Goal: Task Accomplishment & Management: Manage account settings

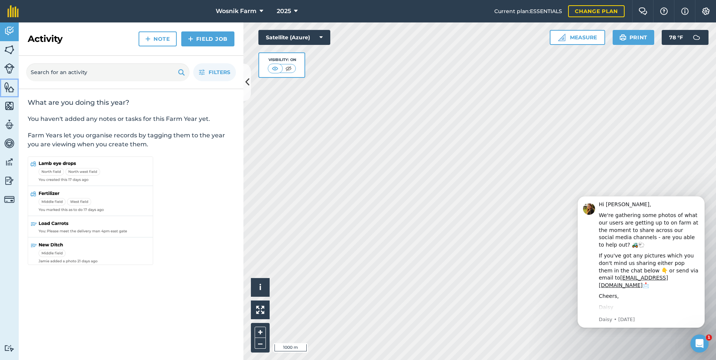
click at [8, 88] on img at bounding box center [9, 87] width 10 height 11
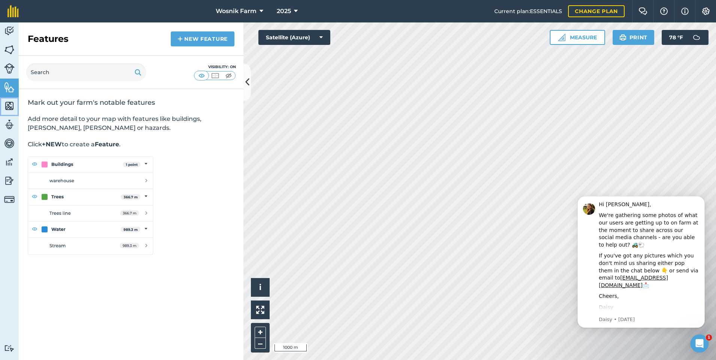
click at [9, 105] on img at bounding box center [9, 105] width 10 height 11
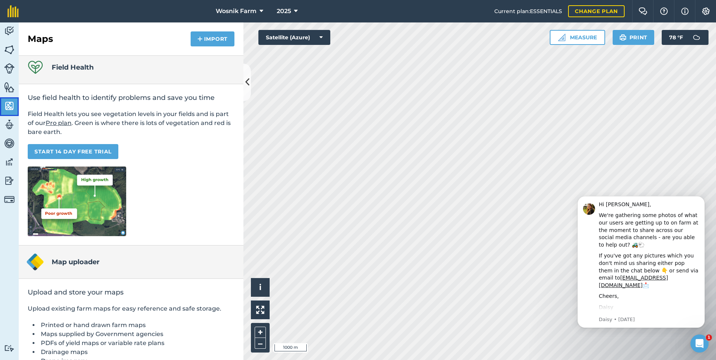
scroll to position [4, 0]
click at [10, 124] on img at bounding box center [9, 124] width 10 height 11
select select "MEMBER"
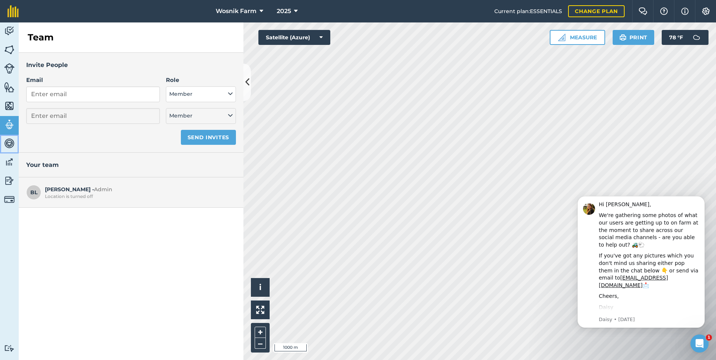
click at [9, 142] on img at bounding box center [9, 143] width 10 height 11
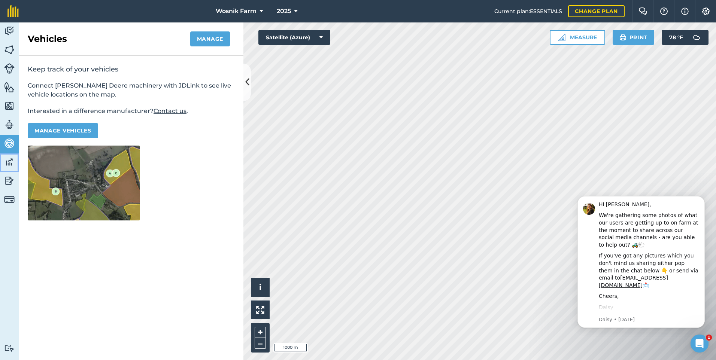
click at [9, 163] on img at bounding box center [9, 162] width 10 height 11
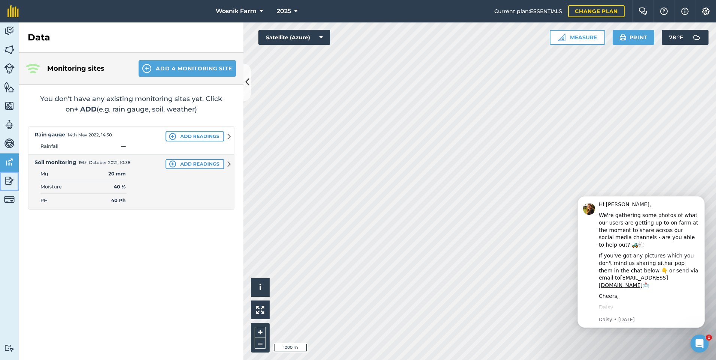
click at [9, 185] on img at bounding box center [9, 180] width 10 height 11
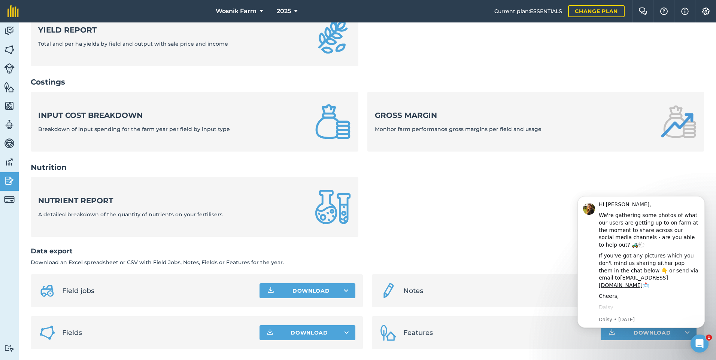
scroll to position [237, 0]
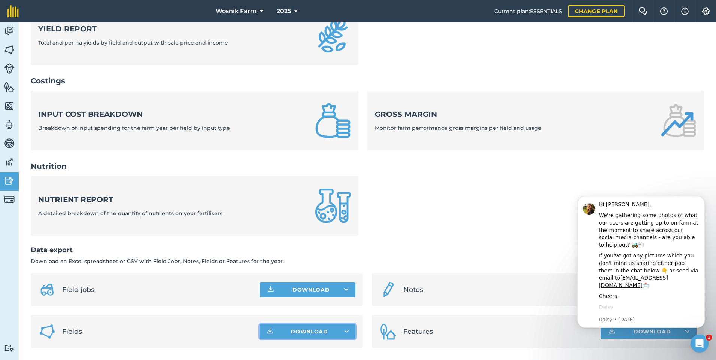
click at [283, 332] on button "Download" at bounding box center [308, 331] width 96 height 15
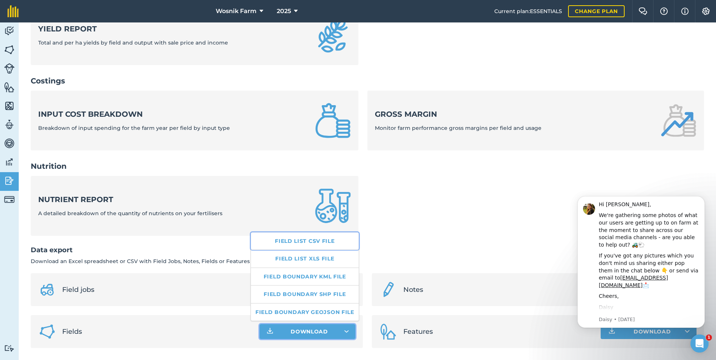
click at [302, 241] on link "Field list CSV file" at bounding box center [305, 241] width 108 height 17
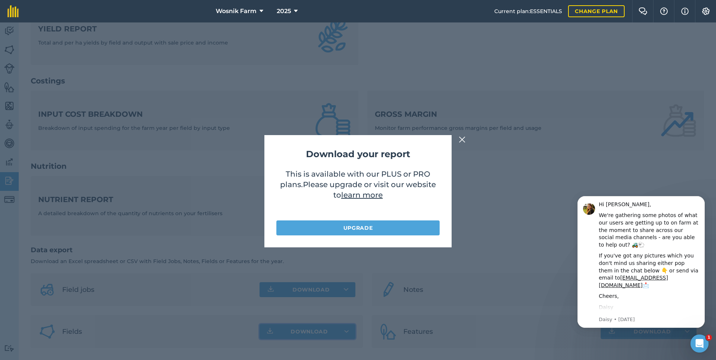
click at [462, 141] on img at bounding box center [462, 139] width 7 height 9
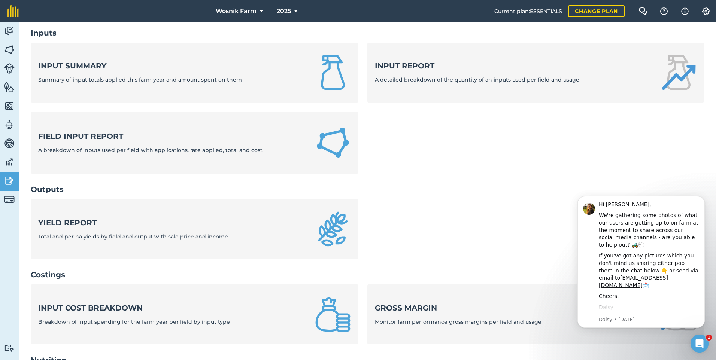
scroll to position [0, 0]
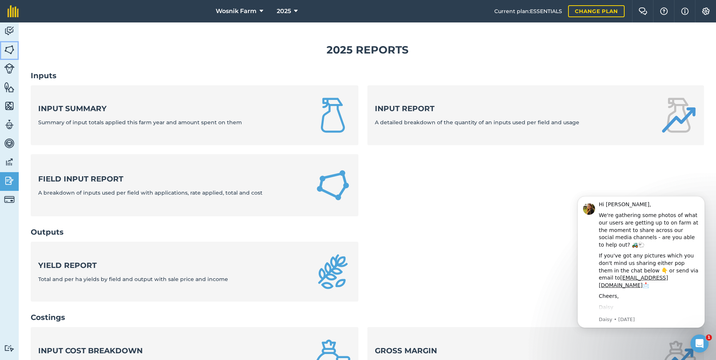
click at [7, 49] on img at bounding box center [9, 49] width 10 height 11
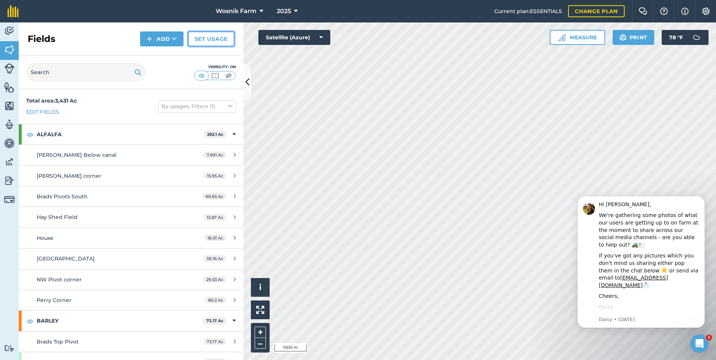
click at [208, 39] on link "Set usage" at bounding box center [211, 38] width 46 height 15
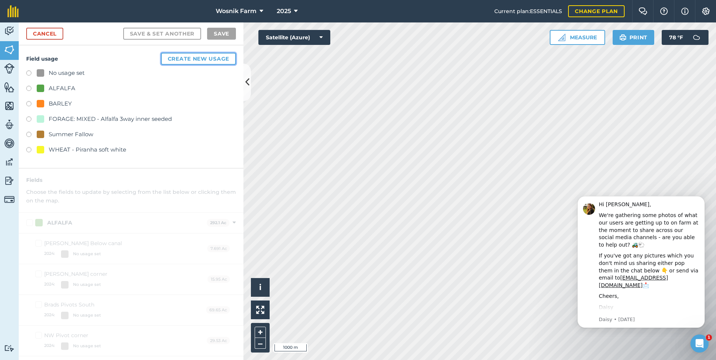
click at [192, 57] on button "Create new usage" at bounding box center [198, 59] width 75 height 12
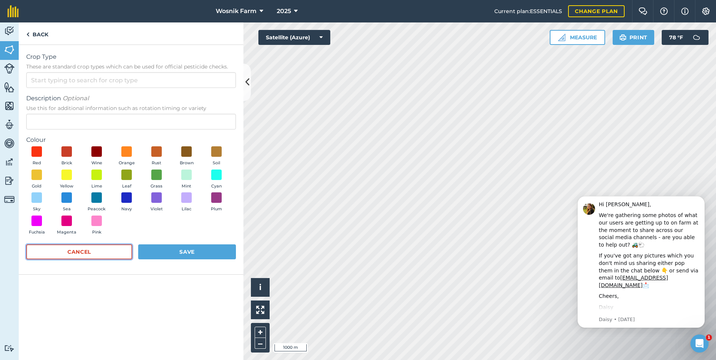
click at [70, 251] on button "Cancel" at bounding box center [79, 252] width 106 height 15
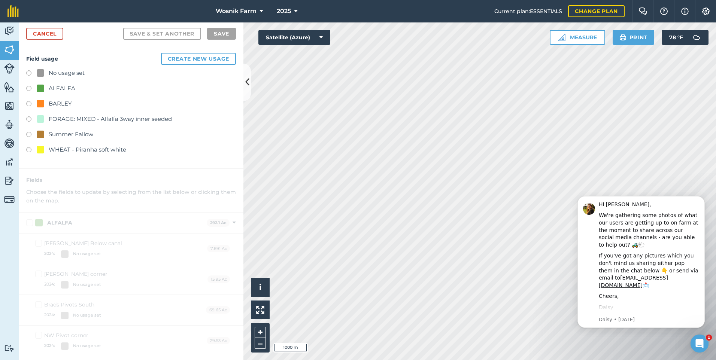
click at [28, 151] on label at bounding box center [31, 150] width 10 height 7
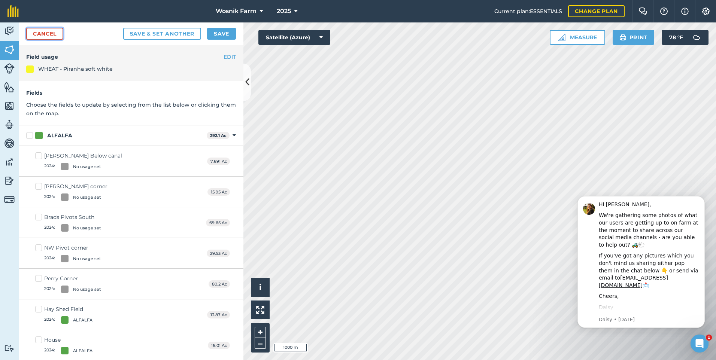
click at [44, 35] on link "Cancel" at bounding box center [44, 34] width 37 height 12
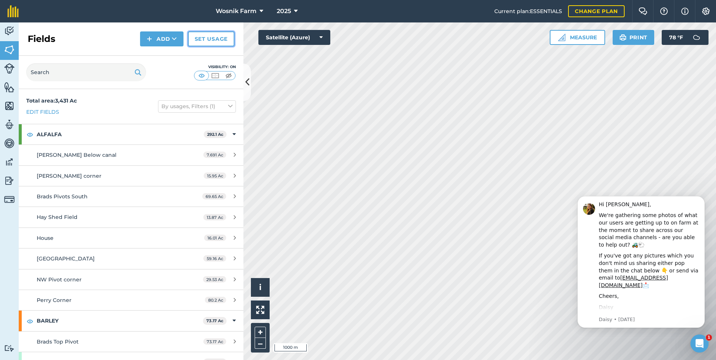
click at [204, 39] on link "Set usage" at bounding box center [211, 38] width 46 height 15
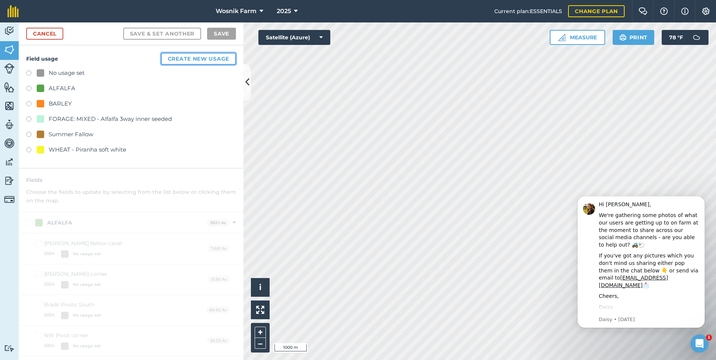
click at [193, 61] on button "Create new usage" at bounding box center [198, 59] width 75 height 12
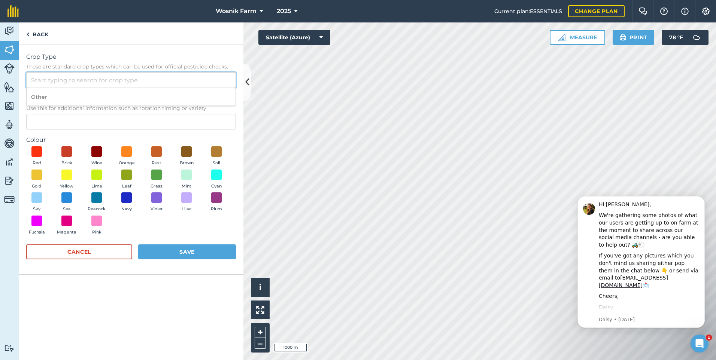
click at [71, 79] on input "Crop Type These are standard crop types which can be used for official pesticid…" at bounding box center [131, 80] width 210 height 16
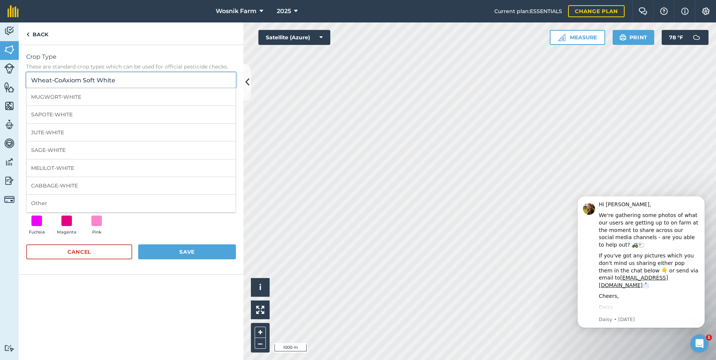
type input "Wheat-CoAxiom Soft White"
click at [175, 251] on button "Save" at bounding box center [187, 252] width 98 height 15
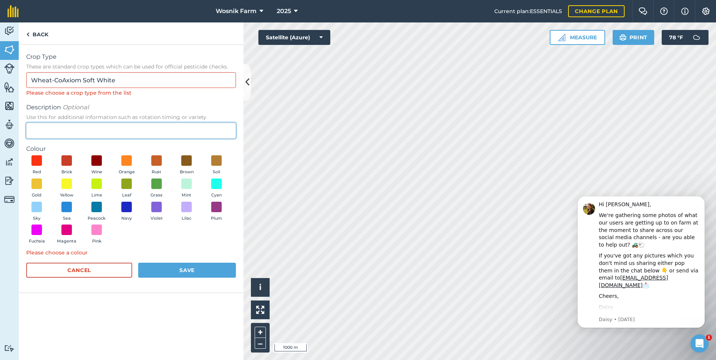
click at [53, 128] on input "Description Optional Use this for additional information such as rotation timin…" at bounding box center [131, 131] width 210 height 16
type input "CoAxiom"
click at [187, 185] on span at bounding box center [187, 184] width 12 height 12
click at [182, 270] on button "Save" at bounding box center [187, 270] width 98 height 15
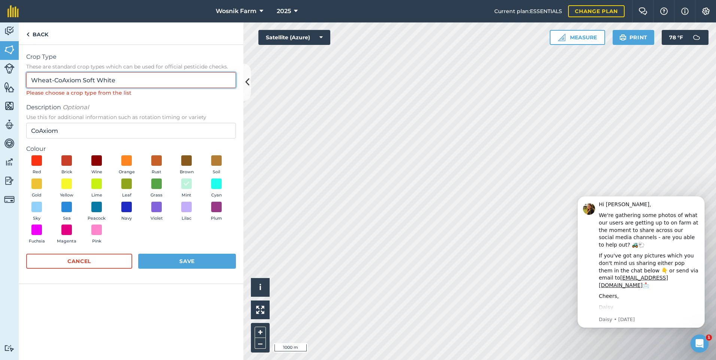
click at [128, 78] on input "Wheat-CoAxiom Soft White" at bounding box center [131, 80] width 210 height 16
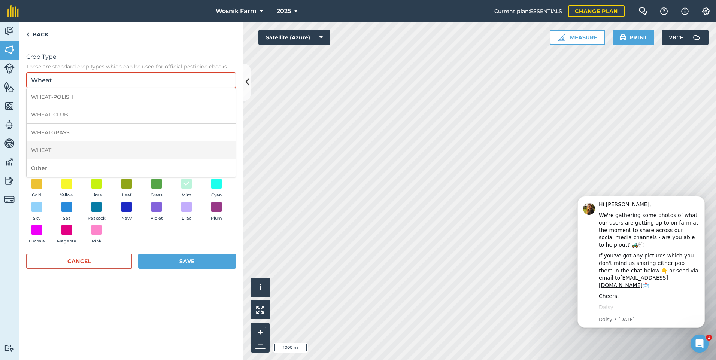
click at [39, 153] on li "WHEAT" at bounding box center [131, 151] width 209 height 18
type input "WHEAT"
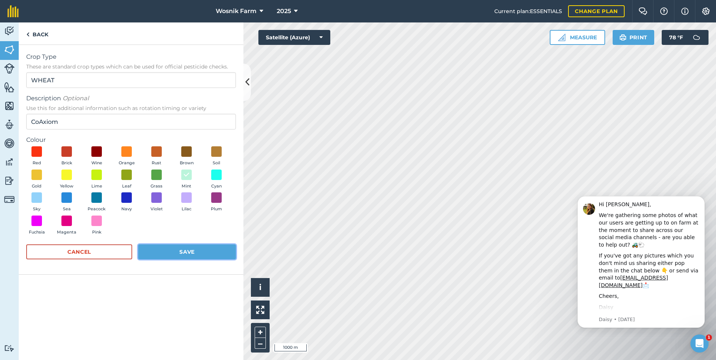
click at [184, 253] on button "Save" at bounding box center [187, 252] width 98 height 15
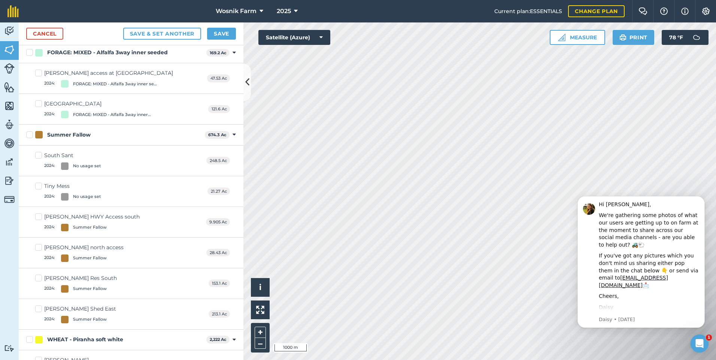
scroll to position [412, 0]
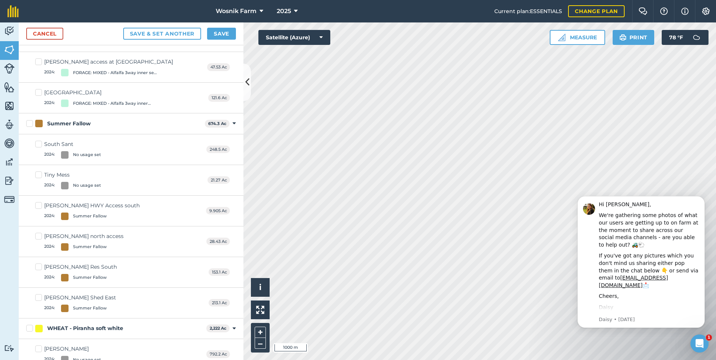
click at [39, 268] on label "[PERSON_NAME] Res South 2024 : Summer Fallow" at bounding box center [76, 272] width 82 height 18
click at [39, 268] on input "[PERSON_NAME] Res South 2024 : Summer Fallow" at bounding box center [37, 265] width 5 height 5
checkbox input "true"
click at [37, 205] on label "[PERSON_NAME] HWY Access south 2024 : Summer Fallow" at bounding box center [87, 211] width 105 height 18
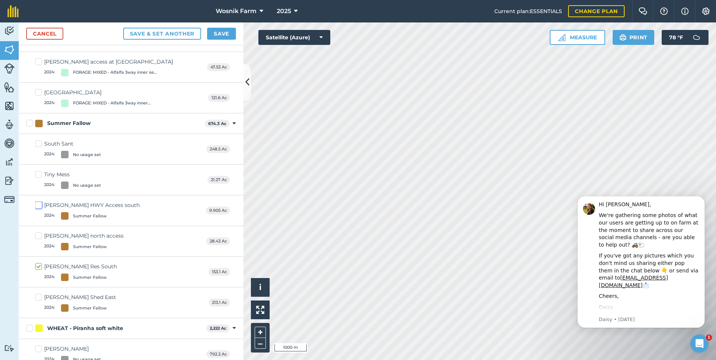
click at [37, 205] on input "[PERSON_NAME] HWY Access south 2024 : Summer Fallow" at bounding box center [37, 204] width 5 height 5
checkbox input "true"
click at [38, 174] on label "Tiny Mess 2024 : No usage set" at bounding box center [68, 180] width 66 height 18
click at [38, 174] on input "Tiny Mess 2024 : No usage set" at bounding box center [37, 173] width 5 height 5
click at [38, 174] on label "Tiny Mess 2024 : No usage set" at bounding box center [68, 180] width 66 height 18
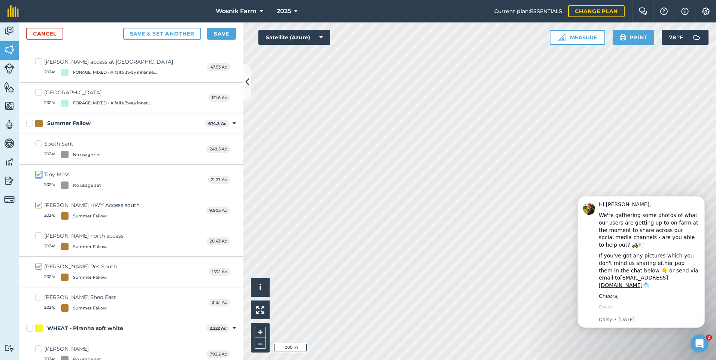
click at [38, 174] on input "Tiny Mess 2024 : No usage set" at bounding box center [37, 173] width 5 height 5
click at [40, 175] on label "Tiny Mess 2024 : No usage set" at bounding box center [68, 180] width 66 height 18
click at [40, 175] on input "Tiny Mess 2024 : No usage set" at bounding box center [37, 173] width 5 height 5
checkbox input "true"
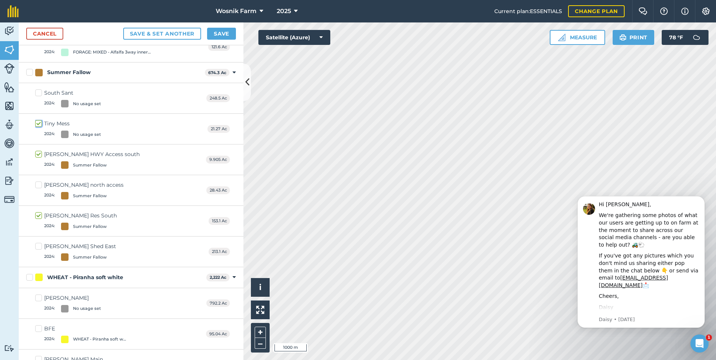
scroll to position [441, 0]
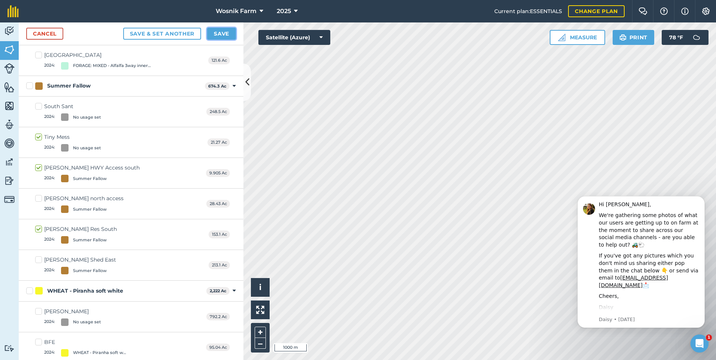
click at [224, 35] on button "Save" at bounding box center [221, 34] width 29 height 12
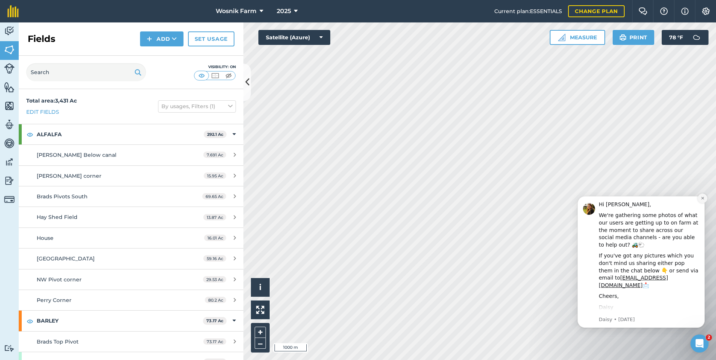
click at [703, 198] on icon "Dismiss notification" at bounding box center [702, 198] width 3 height 3
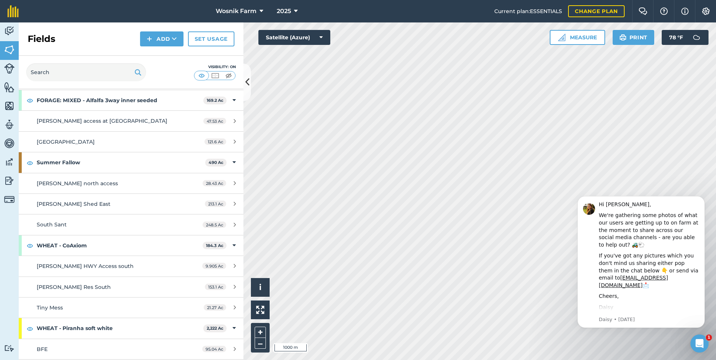
scroll to position [225, 0]
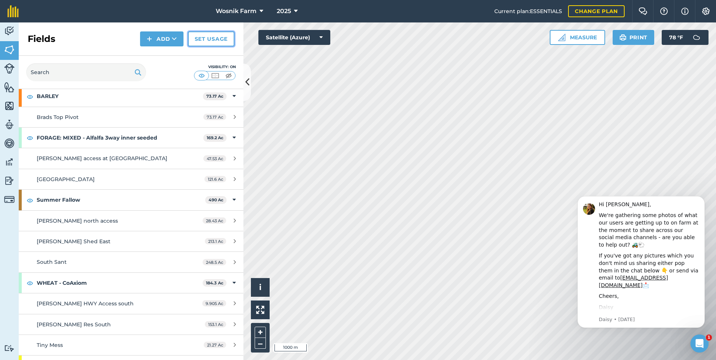
click at [201, 42] on link "Set usage" at bounding box center [211, 38] width 46 height 15
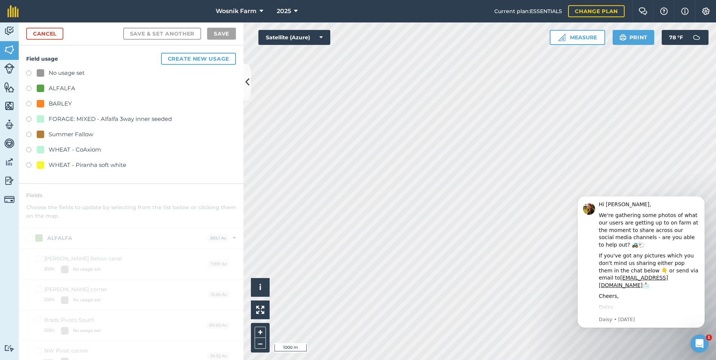
click at [29, 165] on label at bounding box center [31, 166] width 10 height 7
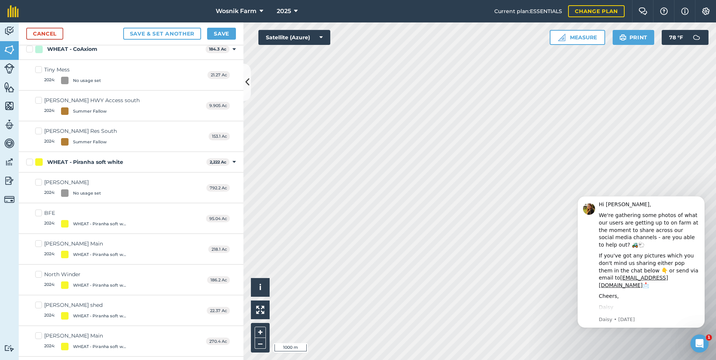
scroll to position [637, 0]
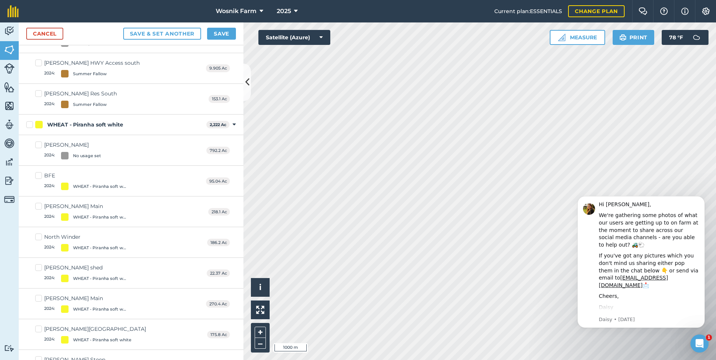
click at [39, 178] on label "BFE 2024 : WHEAT - Piranha soft white" at bounding box center [83, 181] width 96 height 18
click at [39, 177] on input "BFE 2024 : WHEAT - Piranha soft white" at bounding box center [37, 174] width 5 height 5
checkbox input "true"
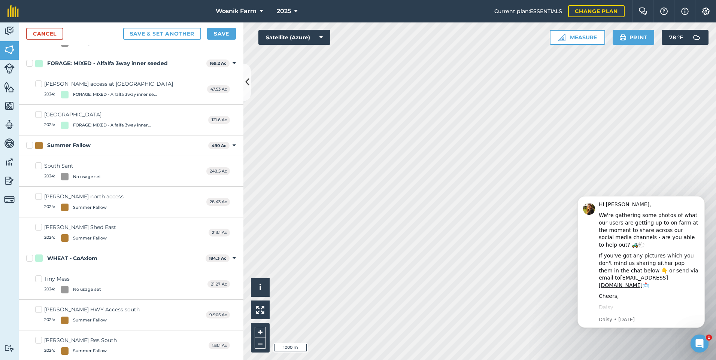
scroll to position [366, 0]
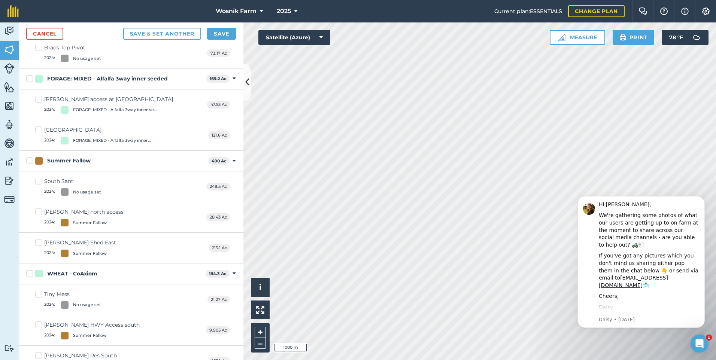
click at [39, 181] on label "South Sant 2024 : No usage set" at bounding box center [68, 187] width 66 height 18
click at [39, 181] on input "South Sant 2024 : No usage set" at bounding box center [37, 180] width 5 height 5
checkbox input "true"
click at [39, 214] on label "[PERSON_NAME] north access 2024 : Summer Fallow" at bounding box center [79, 217] width 88 height 18
click at [39, 213] on input "[PERSON_NAME] north access 2024 : Summer Fallow" at bounding box center [37, 210] width 5 height 5
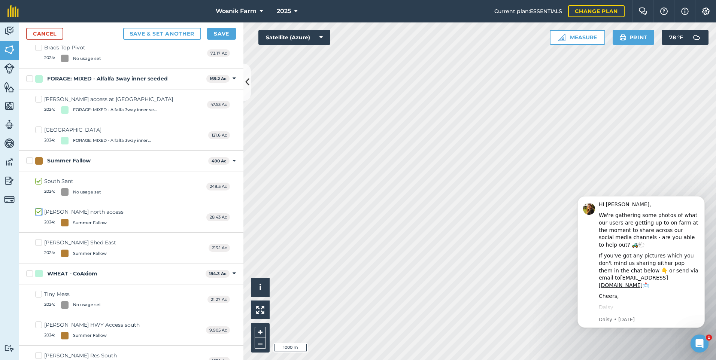
checkbox input "true"
click at [40, 241] on label "[PERSON_NAME] Shed East 2024 : Summer Fallow" at bounding box center [75, 248] width 81 height 18
click at [40, 241] on input "[PERSON_NAME] Shed East 2024 : Summer Fallow" at bounding box center [37, 241] width 5 height 5
checkbox input "true"
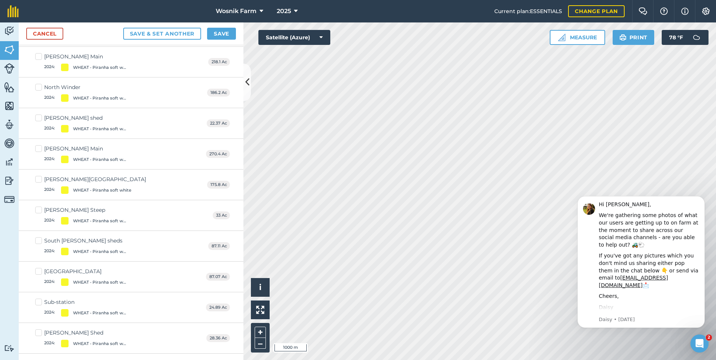
scroll to position [834, 0]
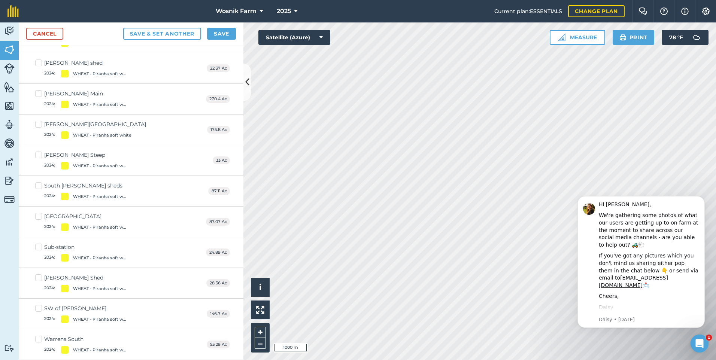
click at [40, 339] on label "Warrens South 2024 : WHEAT - Piranha soft white" at bounding box center [83, 345] width 96 height 18
click at [40, 339] on input "Warrens South 2024 : WHEAT - Piranha soft white" at bounding box center [37, 338] width 5 height 5
checkbox input "true"
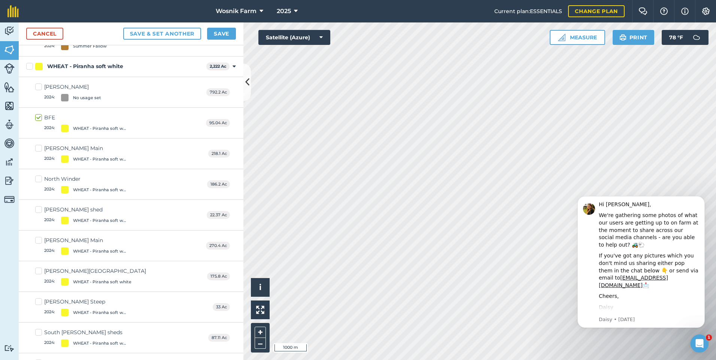
scroll to position [684, 0]
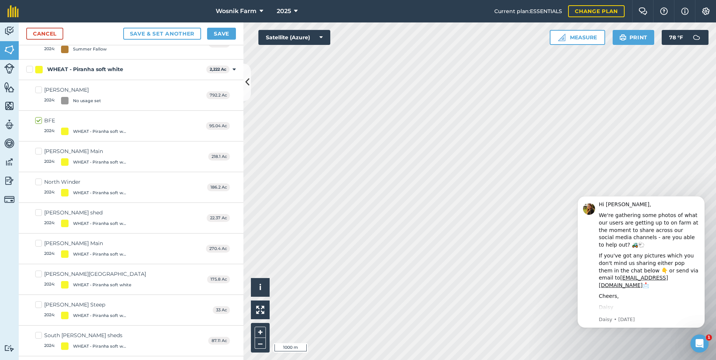
click at [38, 212] on label "[PERSON_NAME] shed 2024 : WHEAT - Piranha soft white" at bounding box center [83, 218] width 96 height 18
click at [38, 212] on input "[PERSON_NAME] shed 2024 : WHEAT - Piranha soft white" at bounding box center [37, 211] width 5 height 5
checkbox input "true"
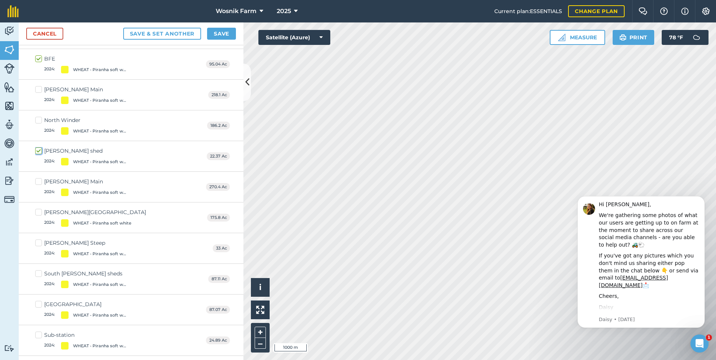
scroll to position [796, 0]
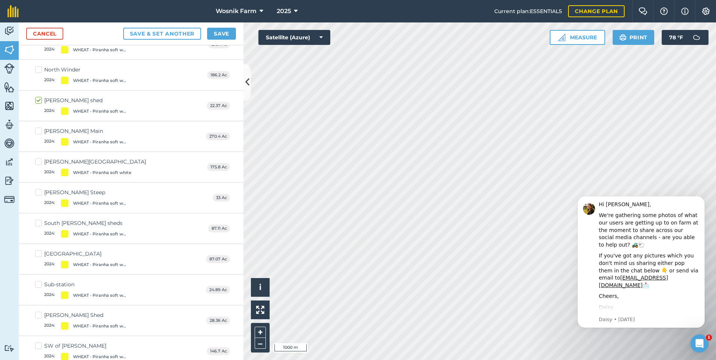
click at [39, 223] on label "South [PERSON_NAME] sheds 2024 : WHEAT - Piranha soft white" at bounding box center [83, 229] width 96 height 18
click at [39, 223] on input "South [PERSON_NAME] sheds 2024 : WHEAT - Piranha soft white" at bounding box center [37, 222] width 5 height 5
checkbox input "true"
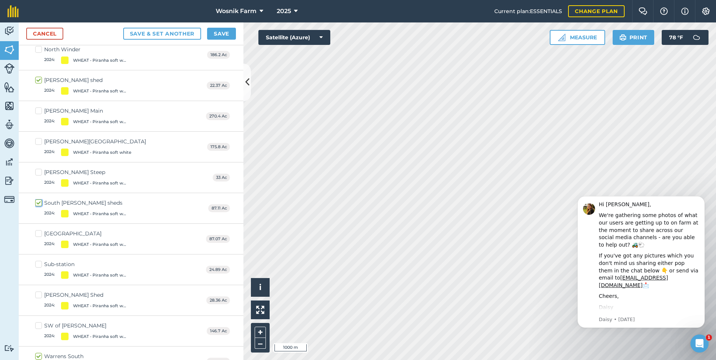
scroll to position [834, 0]
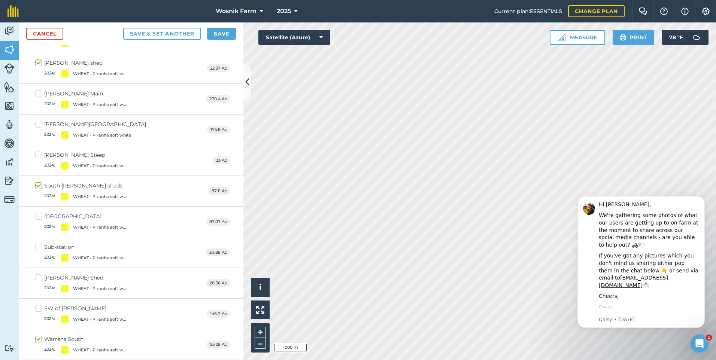
click at [38, 278] on label "[PERSON_NAME] Shed 2024 : WHEAT - Piranha soft white" at bounding box center [83, 283] width 96 height 18
click at [38, 278] on input "[PERSON_NAME] Shed 2024 : WHEAT - Piranha soft white" at bounding box center [37, 276] width 5 height 5
checkbox input "true"
click at [225, 36] on button "Save" at bounding box center [221, 34] width 29 height 12
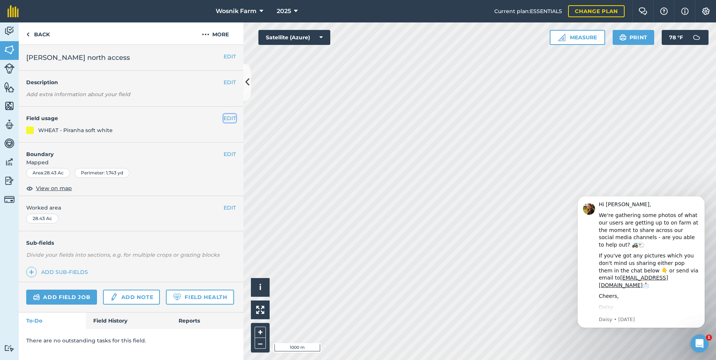
click at [234, 120] on button "EDIT" at bounding box center [230, 118] width 12 height 8
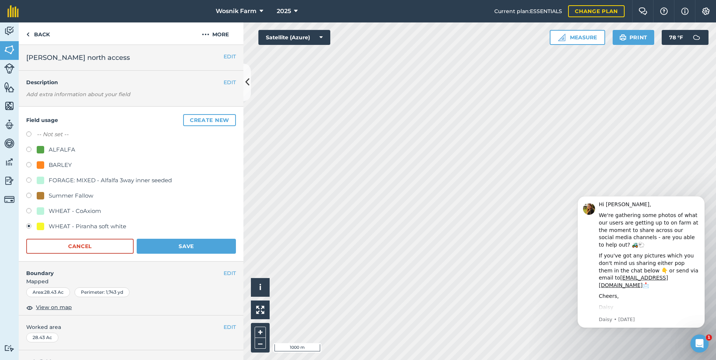
click at [30, 210] on label at bounding box center [31, 211] width 10 height 7
radio input "true"
radio input "false"
click at [183, 246] on button "Save" at bounding box center [186, 246] width 99 height 15
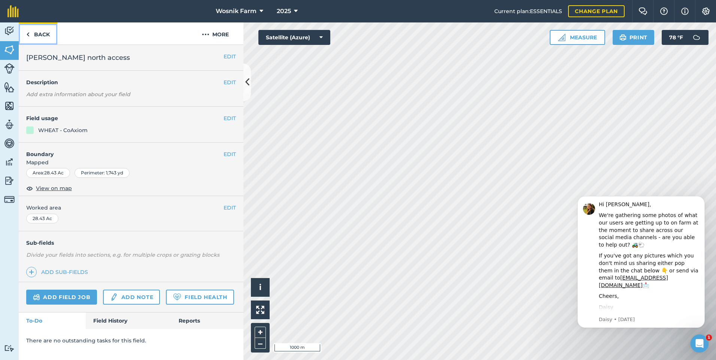
click at [31, 33] on link "Back" at bounding box center [38, 33] width 39 height 22
click at [9, 50] on img at bounding box center [9, 49] width 10 height 11
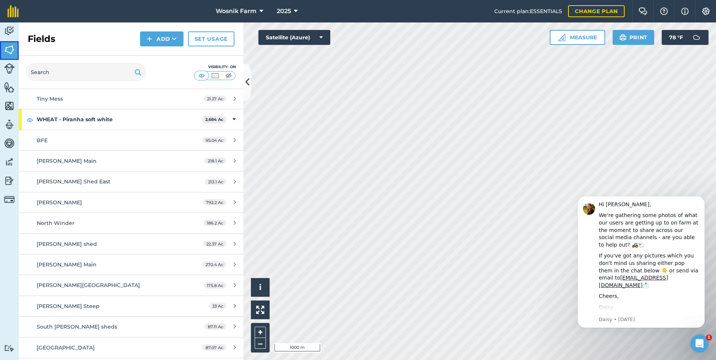
scroll to position [412, 0]
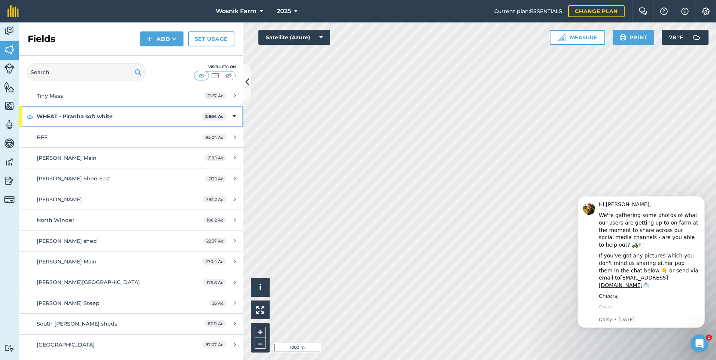
click at [98, 117] on strong "WHEAT - Piranha soft white" at bounding box center [119, 116] width 165 height 20
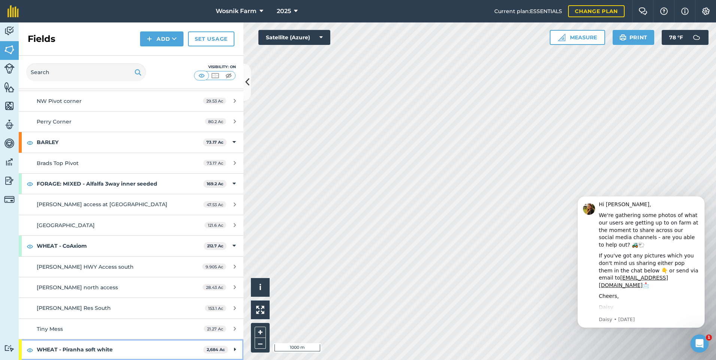
scroll to position [179, 0]
drag, startPoint x: 93, startPoint y: 349, endPoint x: 96, endPoint y: 345, distance: 5.4
click at [93, 349] on strong "WHEAT - Piranha soft white" at bounding box center [120, 350] width 167 height 20
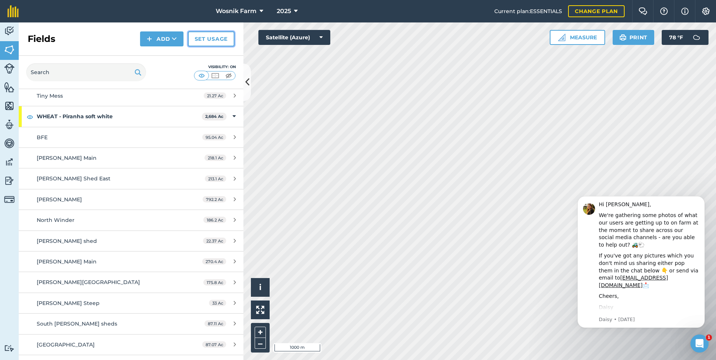
click at [209, 37] on link "Set usage" at bounding box center [211, 38] width 46 height 15
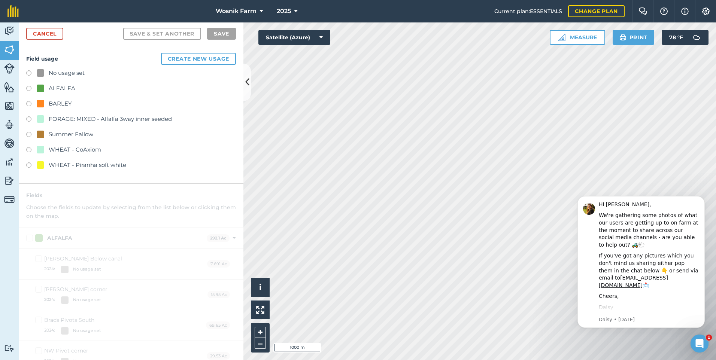
click at [27, 165] on label at bounding box center [31, 166] width 10 height 7
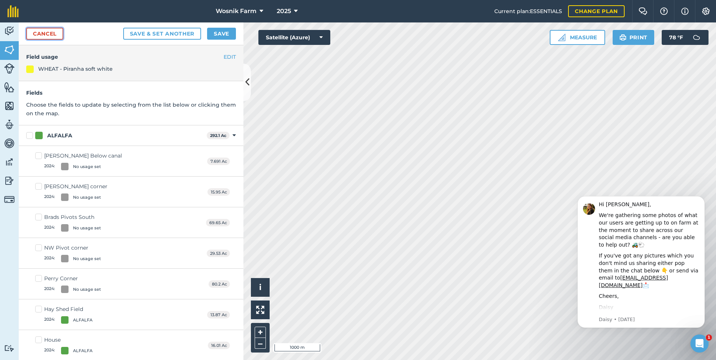
click at [45, 35] on link "Cancel" at bounding box center [44, 34] width 37 height 12
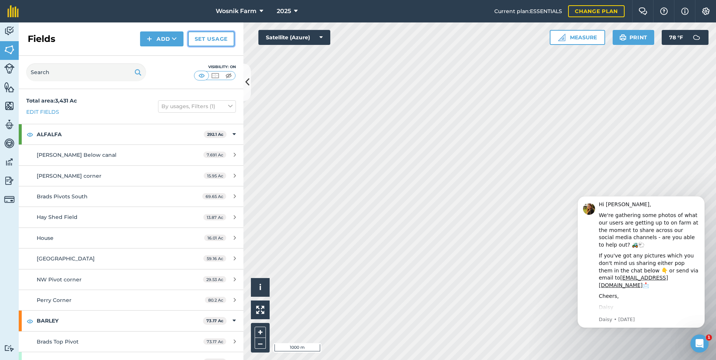
click at [215, 37] on link "Set usage" at bounding box center [211, 38] width 46 height 15
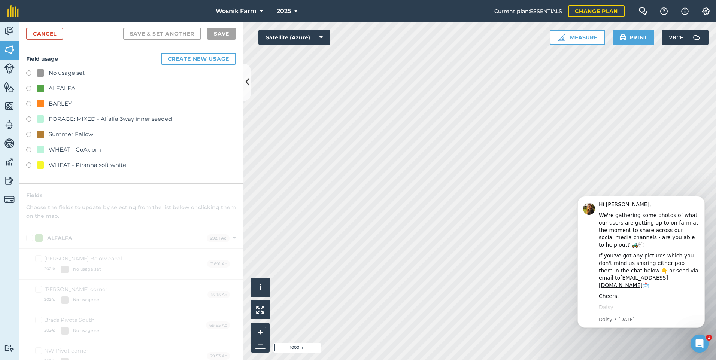
click at [29, 134] on label at bounding box center [31, 135] width 10 height 7
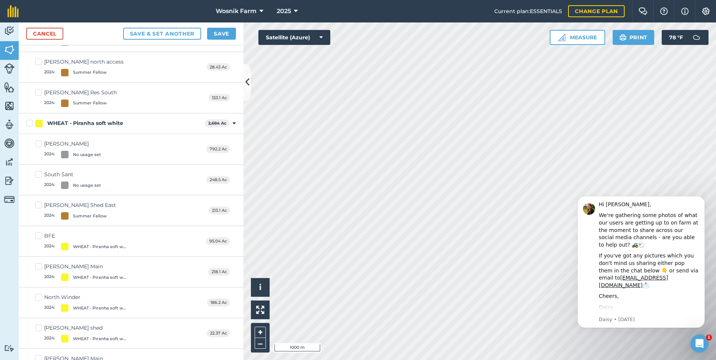
scroll to position [562, 0]
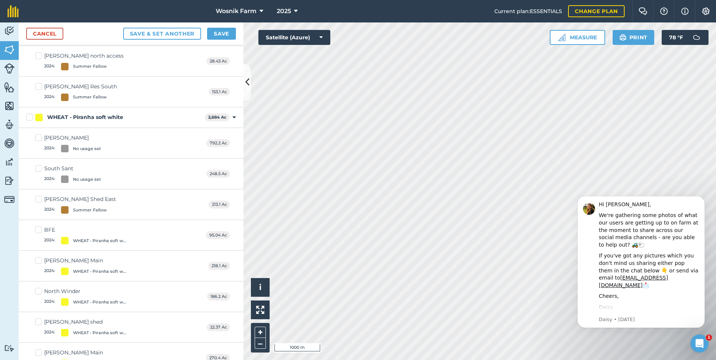
click at [38, 231] on label "BFE 2024 : WHEAT - Piranha soft white" at bounding box center [83, 235] width 96 height 18
click at [38, 231] on input "BFE 2024 : WHEAT - Piranha soft white" at bounding box center [37, 228] width 5 height 5
click at [38, 230] on label "BFE 2024 : WHEAT - Piranha soft white" at bounding box center [83, 236] width 96 height 18
click at [38, 230] on input "BFE 2024 : WHEAT - Piranha soft white" at bounding box center [37, 229] width 5 height 5
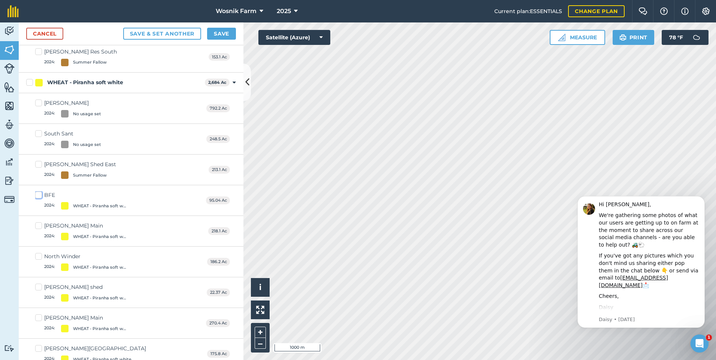
scroll to position [599, 0]
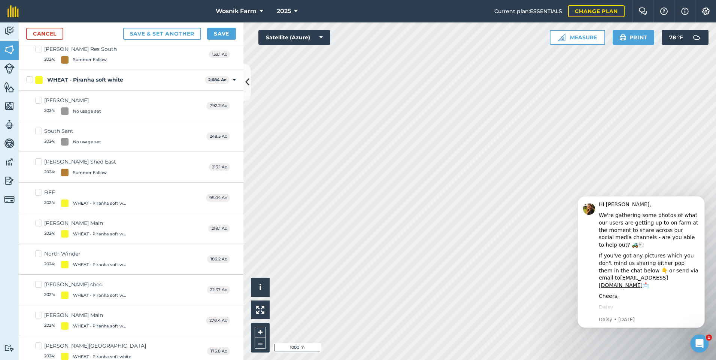
click at [39, 193] on label "BFE 2024 : WHEAT - Piranha soft white" at bounding box center [83, 198] width 96 height 18
click at [39, 193] on input "BFE 2024 : WHEAT - Piranha soft white" at bounding box center [37, 191] width 5 height 5
checkbox input "true"
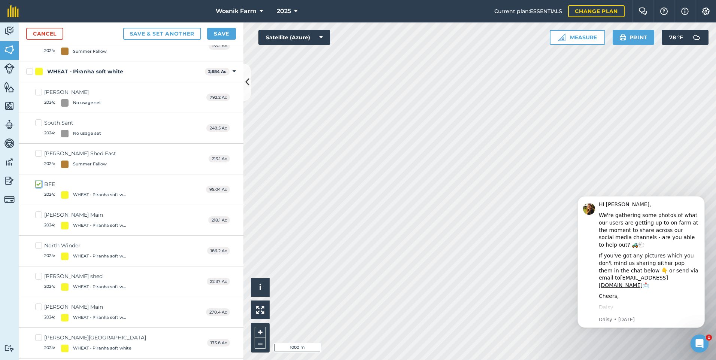
scroll to position [591, 0]
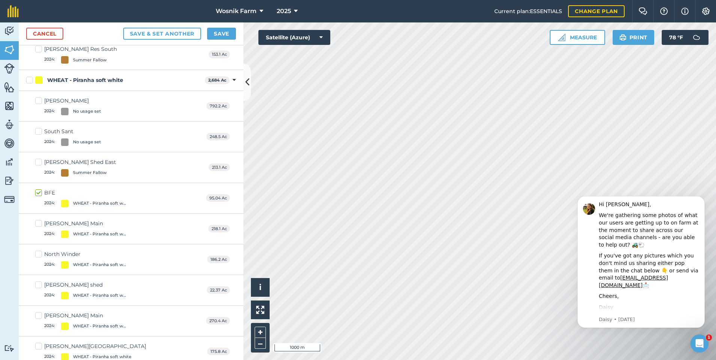
click at [37, 221] on label "[PERSON_NAME] Main 2024 : WHEAT - Piranha soft white" at bounding box center [83, 229] width 96 height 18
click at [37, 221] on input "[PERSON_NAME] Main 2024 : WHEAT - Piranha soft white" at bounding box center [37, 222] width 5 height 5
checkbox input "true"
click at [37, 254] on label "North Winder 2024 : WHEAT - Piranha soft white" at bounding box center [83, 260] width 96 height 18
click at [37, 254] on input "North Winder 2024 : WHEAT - Piranha soft white" at bounding box center [37, 253] width 5 height 5
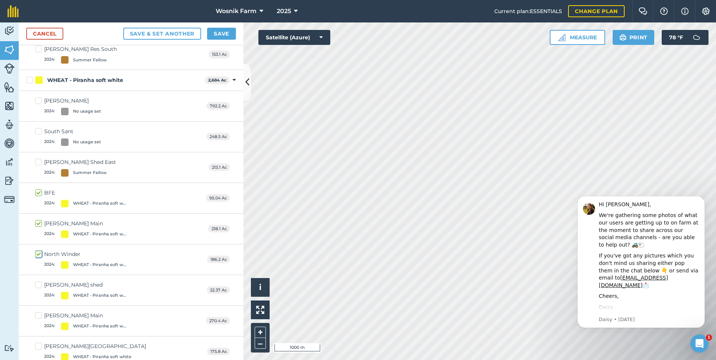
checkbox input "true"
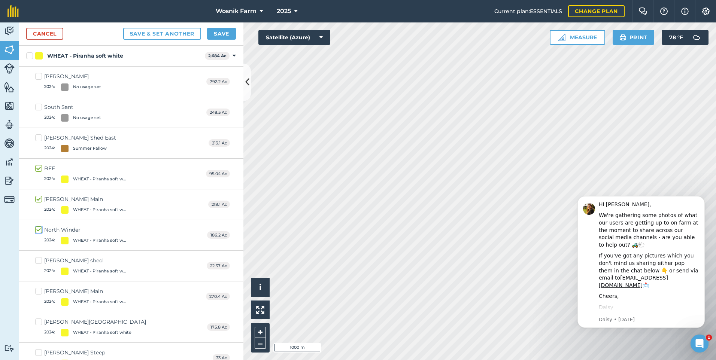
scroll to position [628, 0]
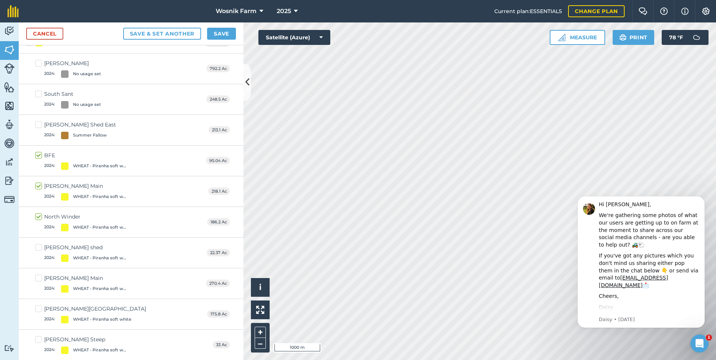
click at [41, 279] on label "[PERSON_NAME] Main 2024 : WHEAT - Piranha soft white" at bounding box center [83, 284] width 96 height 18
click at [40, 279] on input "[PERSON_NAME] Main 2024 : WHEAT - Piranha soft white" at bounding box center [37, 277] width 5 height 5
checkbox input "true"
click at [39, 311] on label "[PERSON_NAME] Ridge 2024 : WHEAT - Piranha soft white" at bounding box center [90, 314] width 111 height 18
click at [39, 310] on input "[PERSON_NAME] Ridge 2024 : WHEAT - Piranha soft white" at bounding box center [37, 307] width 5 height 5
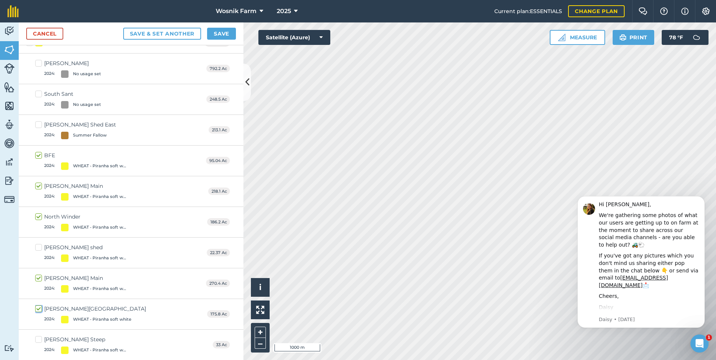
checkbox input "true"
click at [40, 341] on label "[PERSON_NAME] Steep 2024 : WHEAT - Piranha soft white" at bounding box center [83, 345] width 96 height 18
click at [40, 341] on input "[PERSON_NAME] Steep 2024 : WHEAT - Piranha soft white" at bounding box center [37, 338] width 5 height 5
checkbox input "true"
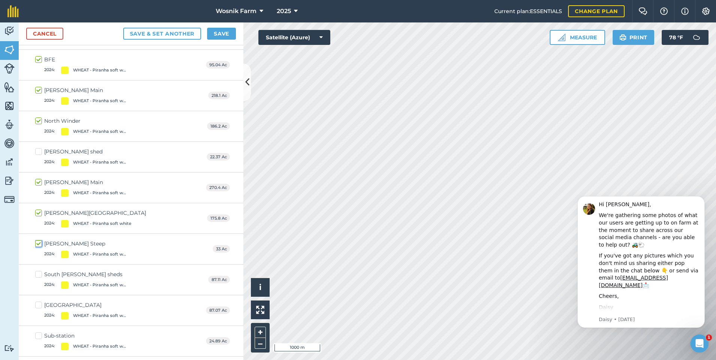
scroll to position [741, 0]
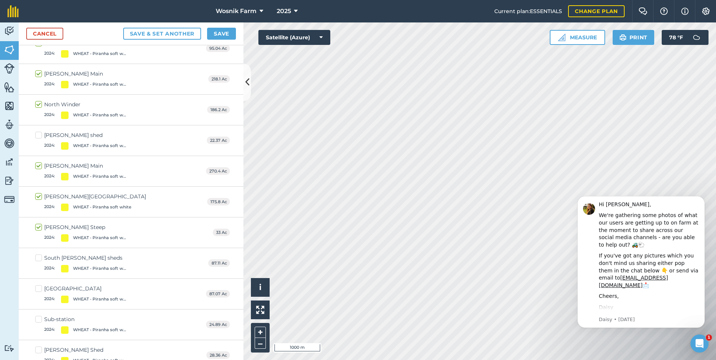
click at [39, 289] on label "South Dugway RD 2024 : WHEAT - Piranha soft white" at bounding box center [83, 294] width 96 height 18
click at [39, 289] on input "South Dugway RD 2024 : WHEAT - Piranha soft white" at bounding box center [37, 287] width 5 height 5
checkbox input "true"
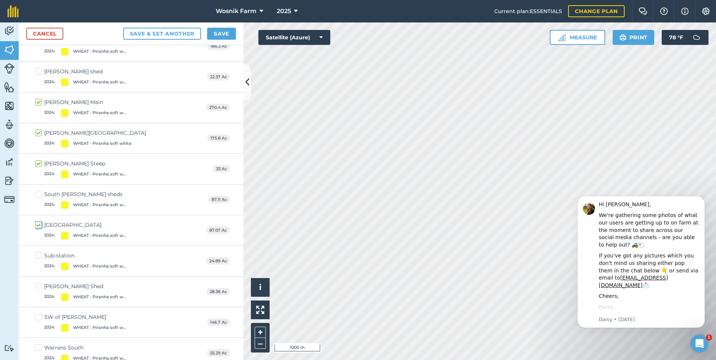
scroll to position [813, 0]
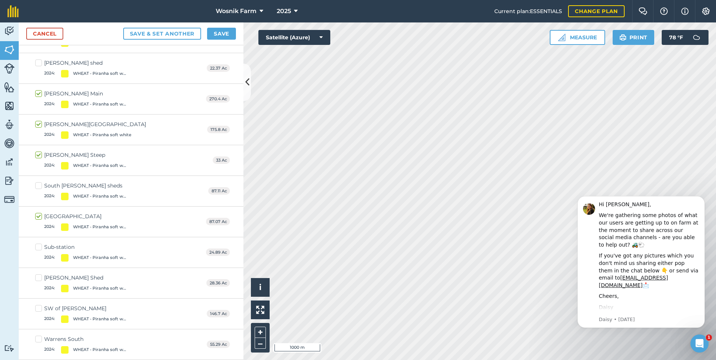
click at [37, 247] on label "Sub-station 2024 : WHEAT - Piranha soft white" at bounding box center [83, 253] width 96 height 18
click at [37, 247] on input "Sub-station 2024 : WHEAT - Piranha soft white" at bounding box center [37, 246] width 5 height 5
checkbox input "true"
click at [39, 309] on label "SW of [PERSON_NAME] Browns 2024 : WHEAT - Piranha soft white" at bounding box center [83, 314] width 96 height 18
click at [39, 309] on input "SW of [PERSON_NAME] Browns 2024 : WHEAT - Piranha soft white" at bounding box center [37, 307] width 5 height 5
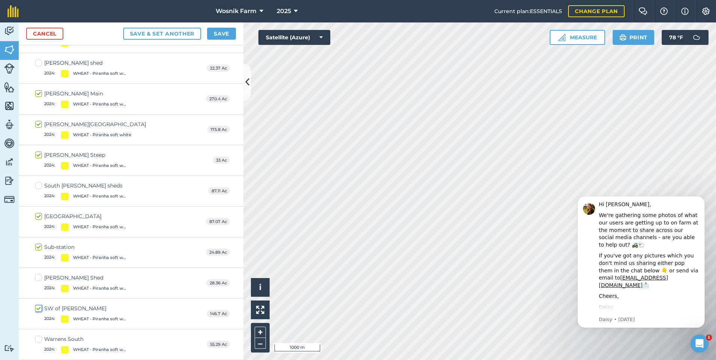
checkbox input "true"
click at [214, 32] on button "Save" at bounding box center [221, 34] width 29 height 12
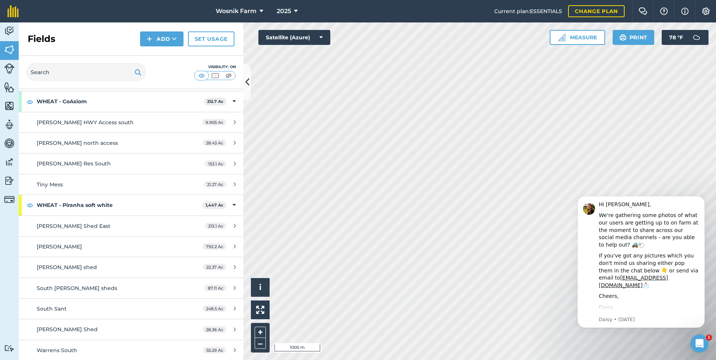
scroll to position [531, 0]
click at [202, 38] on link "Set usage" at bounding box center [211, 38] width 46 height 15
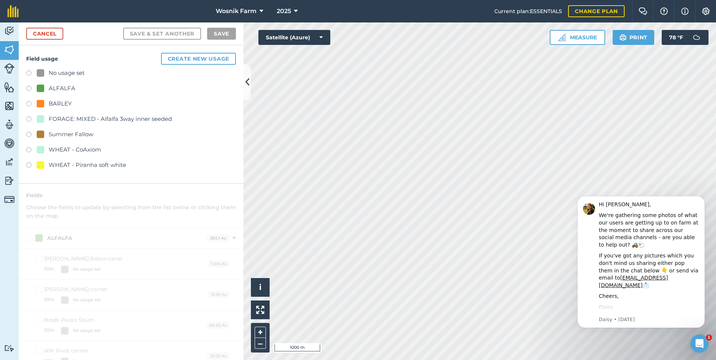
click at [30, 134] on label at bounding box center [31, 135] width 10 height 7
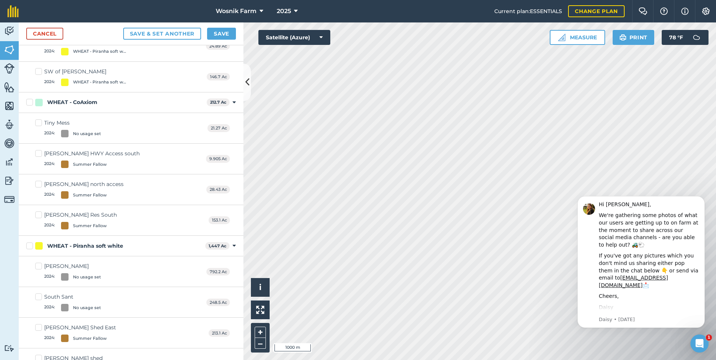
scroll to position [749, 0]
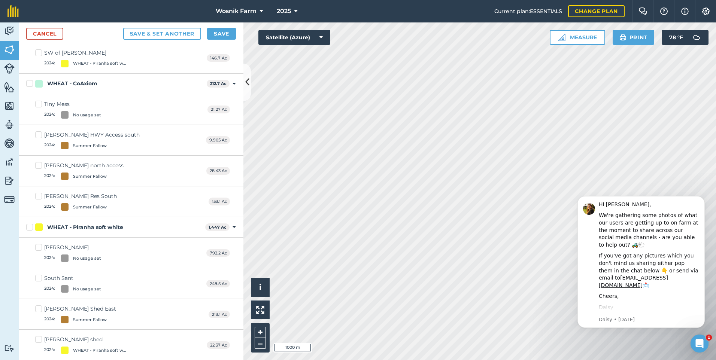
click at [37, 248] on label "[PERSON_NAME] 2024 : No usage set" at bounding box center [68, 253] width 66 height 18
click at [37, 248] on input "[PERSON_NAME] 2024 : No usage set" at bounding box center [37, 246] width 5 height 5
checkbox input "true"
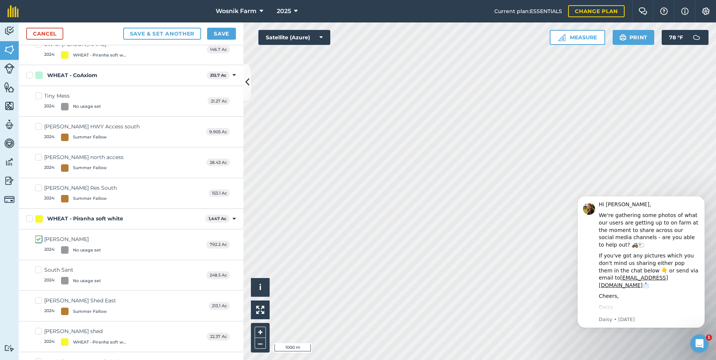
scroll to position [741, 0]
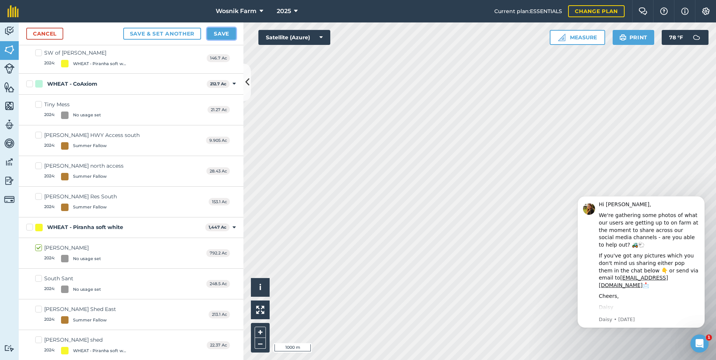
click at [216, 31] on button "Save" at bounding box center [221, 34] width 29 height 12
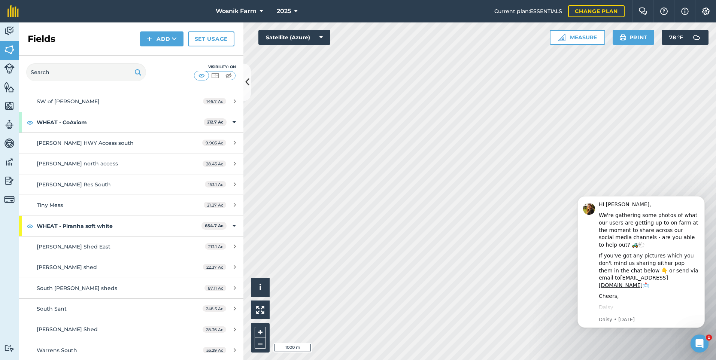
scroll to position [531, 0]
click at [33, 123] on img at bounding box center [30, 122] width 7 height 9
click at [58, 121] on strong "WHEAT - CoAxiom" at bounding box center [120, 122] width 167 height 20
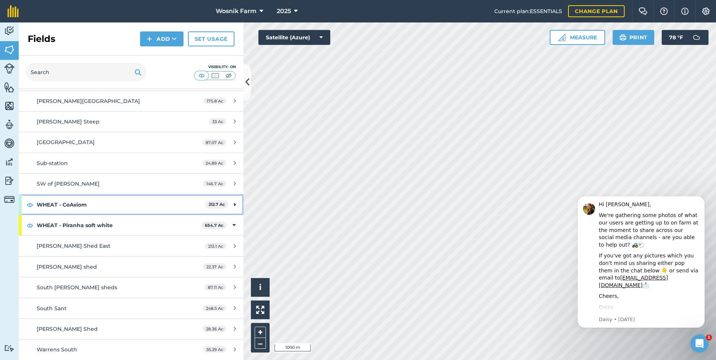
scroll to position [448, 0]
click at [51, 202] on strong "WHEAT - CoAxiom" at bounding box center [121, 205] width 169 height 20
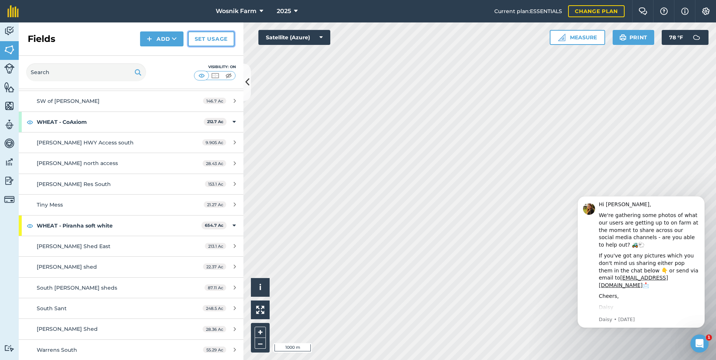
click at [210, 38] on link "Set usage" at bounding box center [211, 38] width 46 height 15
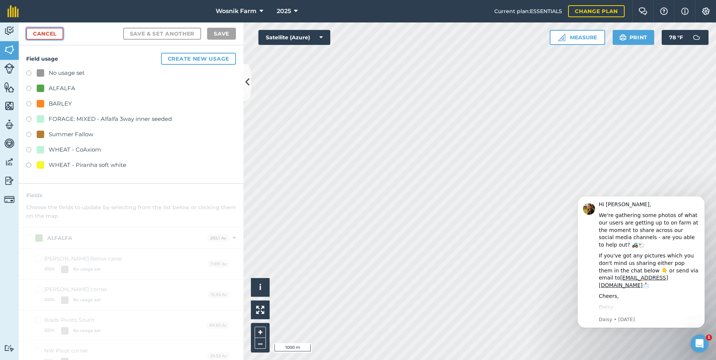
click at [49, 33] on link "Cancel" at bounding box center [44, 34] width 37 height 12
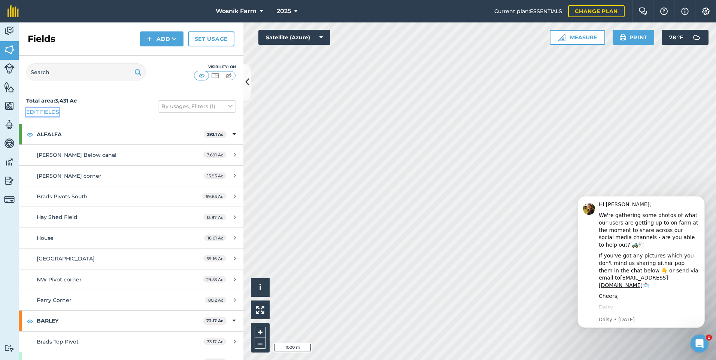
click at [47, 111] on link "Edit fields" at bounding box center [42, 112] width 33 height 8
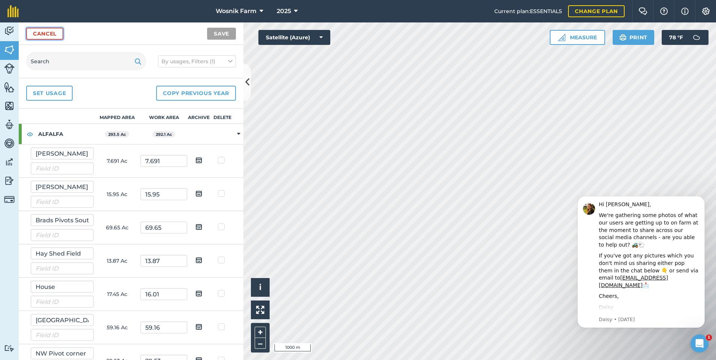
click at [40, 32] on link "Cancel" at bounding box center [44, 34] width 37 height 12
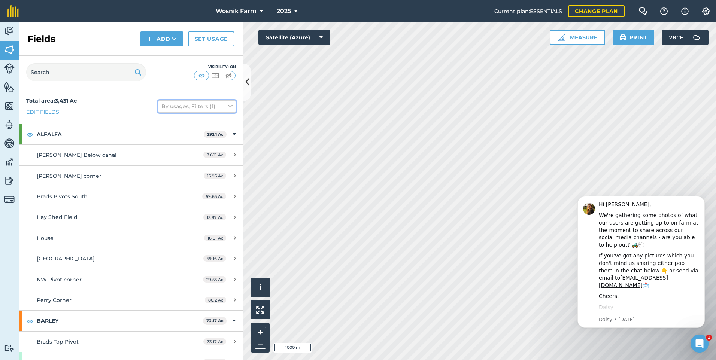
click at [205, 107] on button "By usages, Filters (1)" at bounding box center [197, 106] width 78 height 12
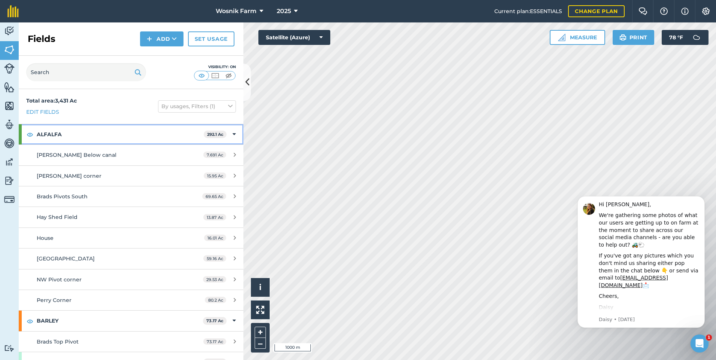
click at [55, 134] on strong "ALFALFA" at bounding box center [120, 134] width 167 height 20
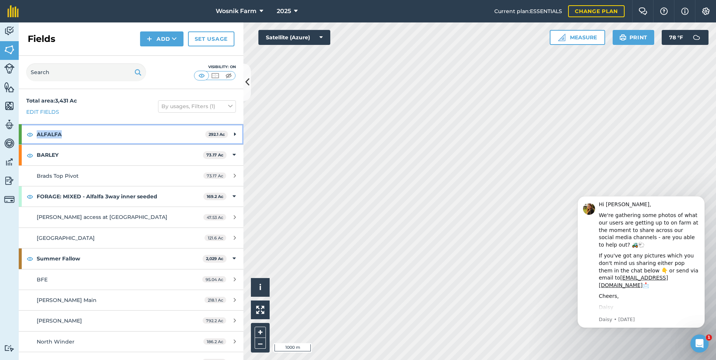
click at [55, 134] on strong "ALFALFA" at bounding box center [121, 134] width 169 height 20
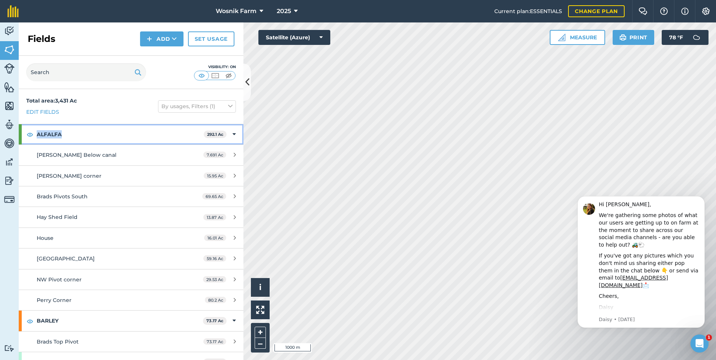
click at [55, 134] on strong "ALFALFA" at bounding box center [120, 134] width 167 height 20
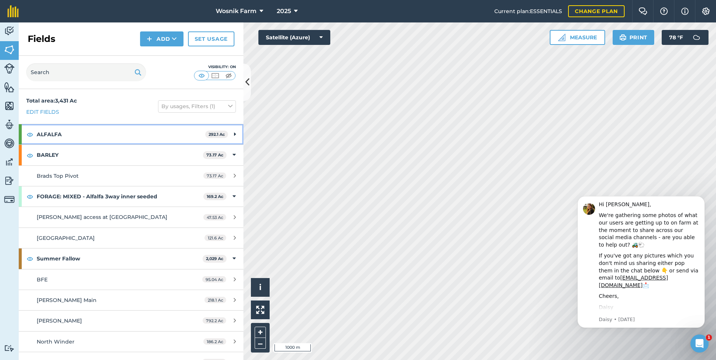
click at [107, 136] on strong "ALFALFA" at bounding box center [121, 134] width 169 height 20
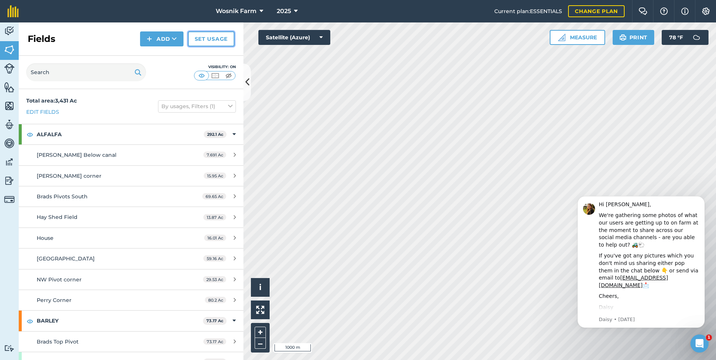
click at [208, 39] on link "Set usage" at bounding box center [211, 38] width 46 height 15
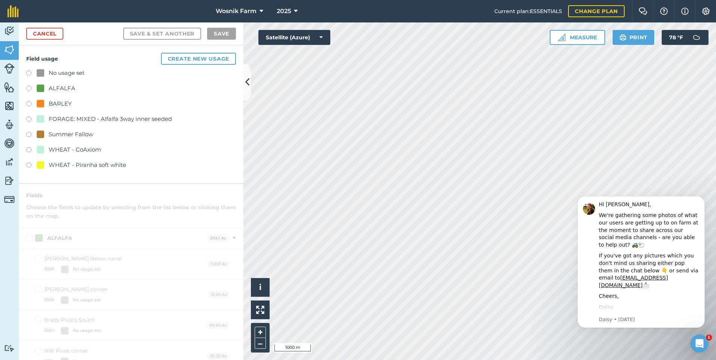
click at [90, 149] on div "WHEAT - CoAxiom" at bounding box center [75, 149] width 52 height 9
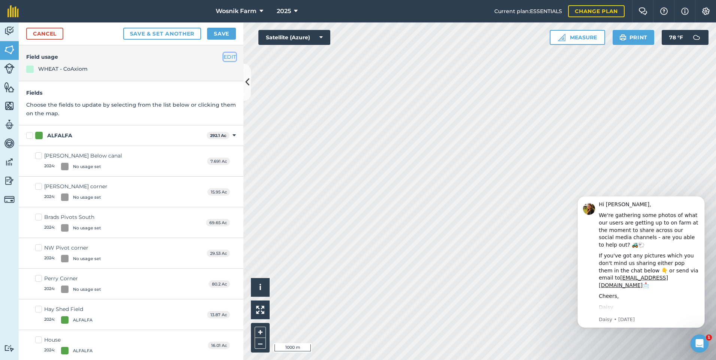
click at [224, 55] on button "EDIT" at bounding box center [230, 57] width 12 height 8
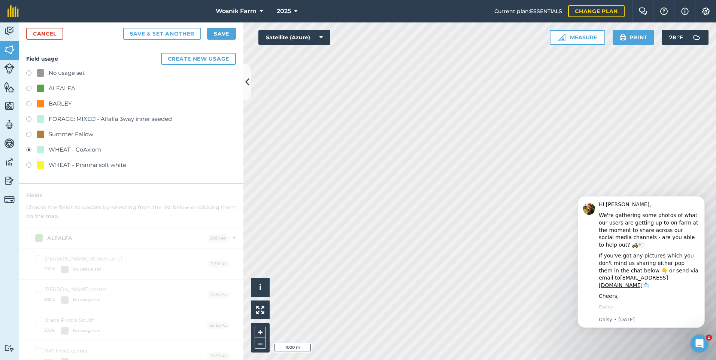
click at [87, 149] on div "WHEAT - CoAxiom" at bounding box center [75, 149] width 52 height 9
click at [52, 36] on link "Cancel" at bounding box center [44, 34] width 37 height 12
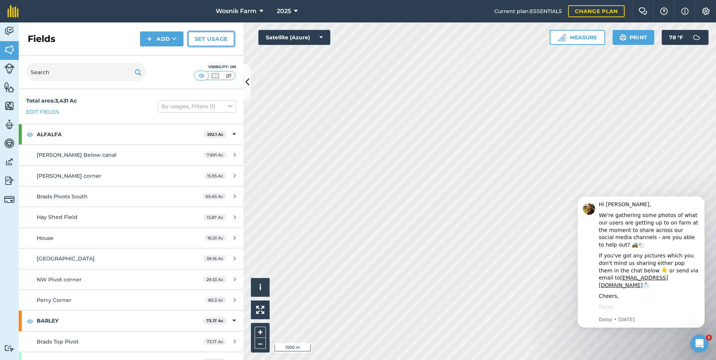
click at [213, 41] on link "Set usage" at bounding box center [211, 38] width 46 height 15
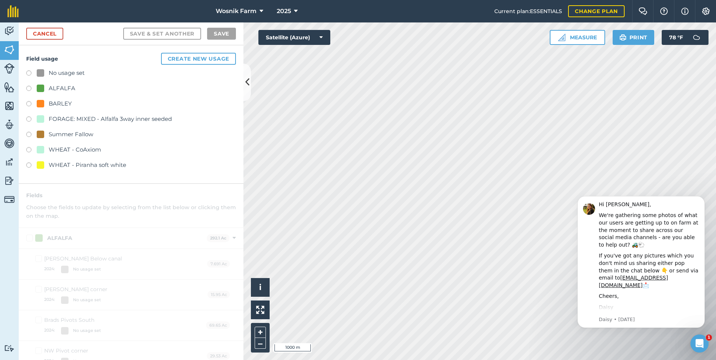
click at [73, 136] on div "Summer Fallow" at bounding box center [71, 134] width 45 height 9
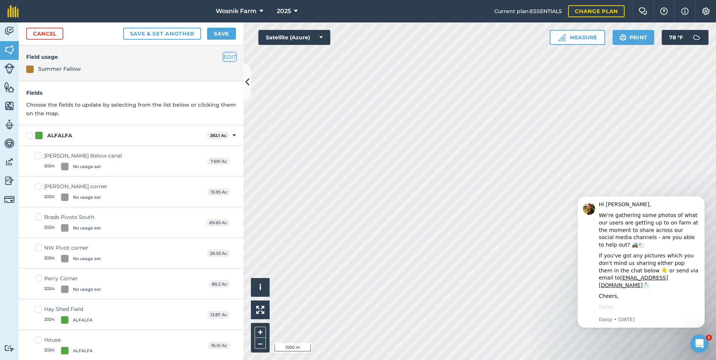
click at [229, 56] on button "EDIT" at bounding box center [230, 57] width 12 height 8
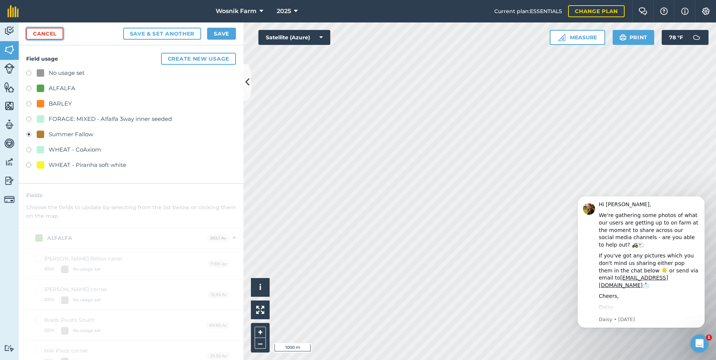
click at [45, 39] on link "Cancel" at bounding box center [44, 34] width 37 height 12
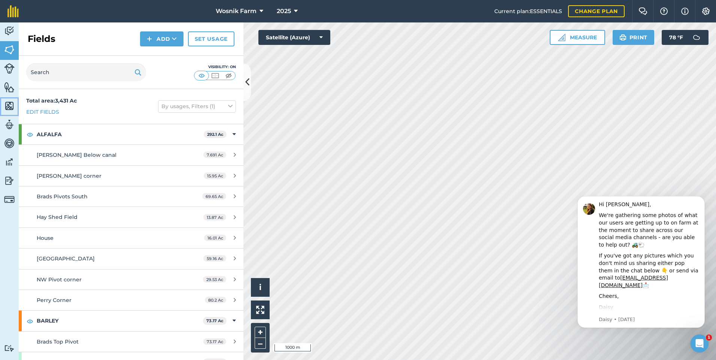
click at [9, 107] on img at bounding box center [9, 105] width 10 height 11
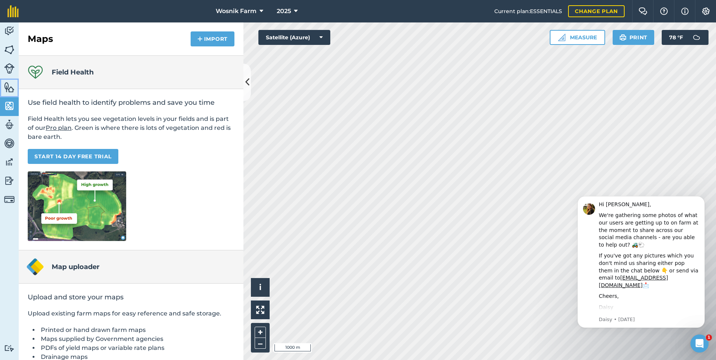
click at [12, 89] on img at bounding box center [9, 87] width 10 height 11
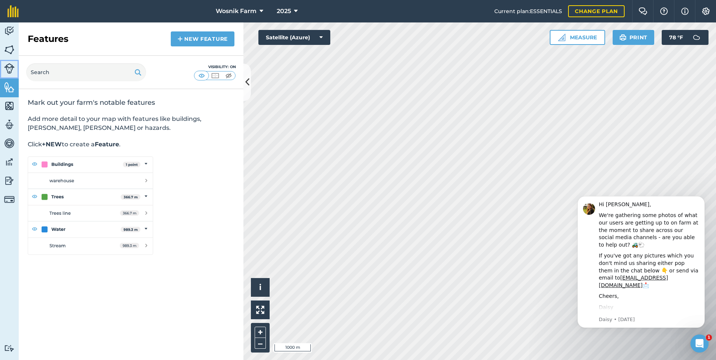
click at [9, 65] on img at bounding box center [9, 68] width 10 height 10
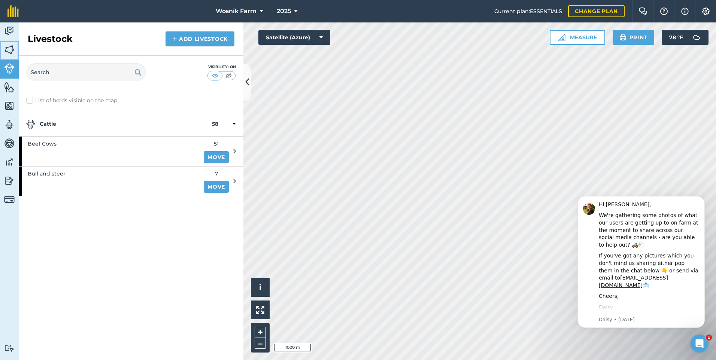
click at [10, 47] on img at bounding box center [9, 49] width 10 height 11
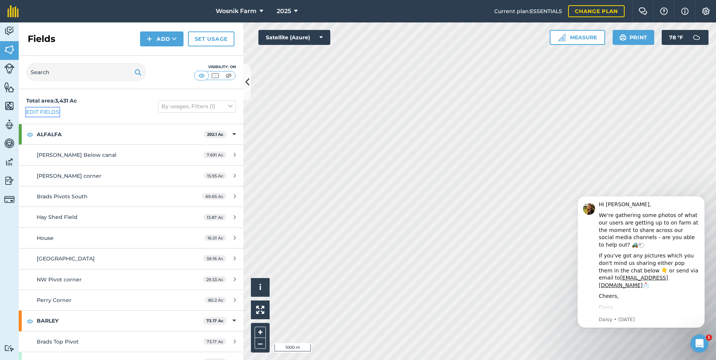
click at [49, 112] on link "Edit fields" at bounding box center [42, 112] width 33 height 8
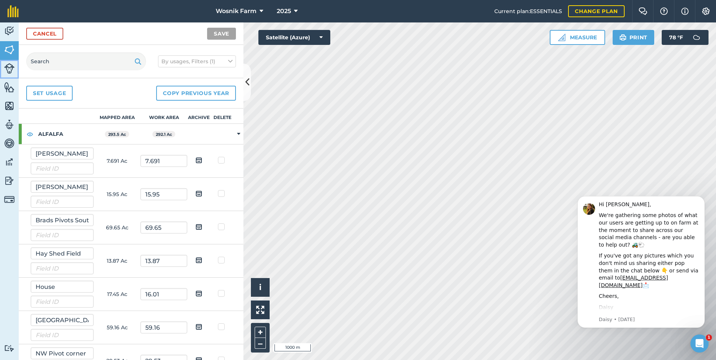
click at [10, 64] on img at bounding box center [9, 68] width 10 height 10
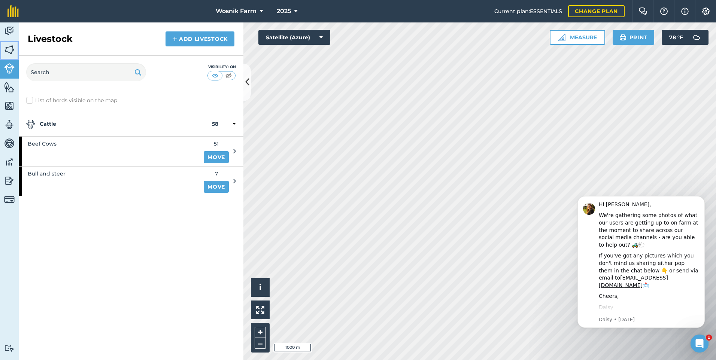
click at [15, 48] on link "Fields" at bounding box center [9, 50] width 19 height 19
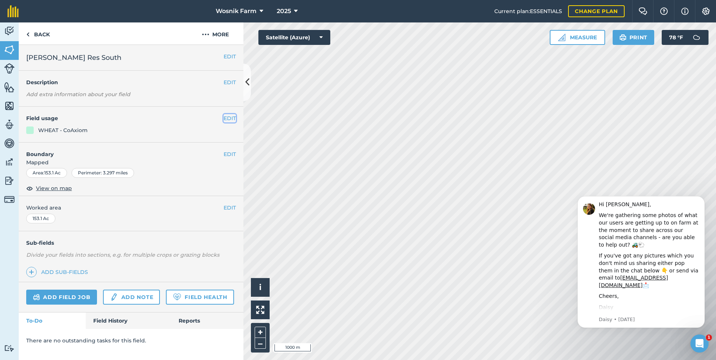
click at [228, 121] on button "EDIT" at bounding box center [230, 118] width 12 height 8
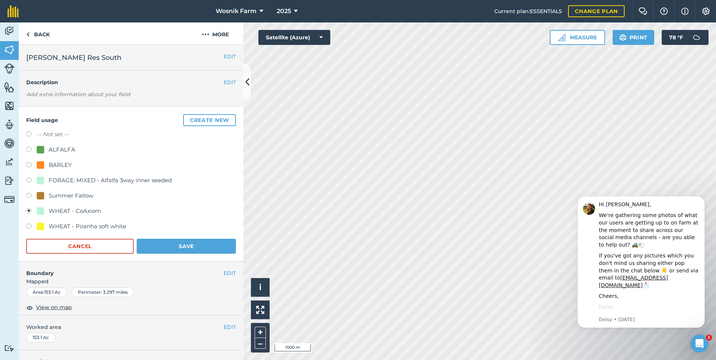
click at [40, 211] on div at bounding box center [40, 211] width 7 height 7
click at [51, 209] on div "WHEAT - CoAxiom" at bounding box center [75, 211] width 52 height 9
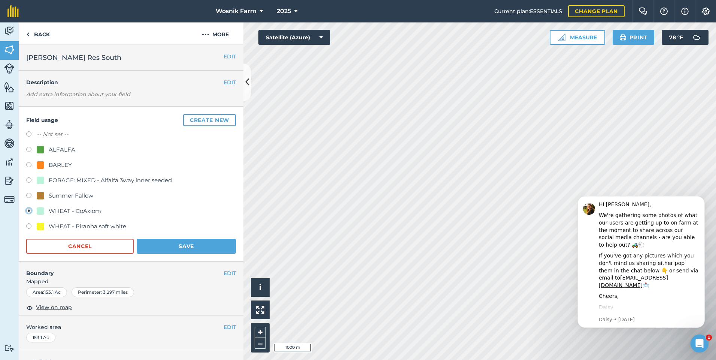
click at [51, 209] on div "WHEAT - CoAxiom" at bounding box center [75, 211] width 52 height 9
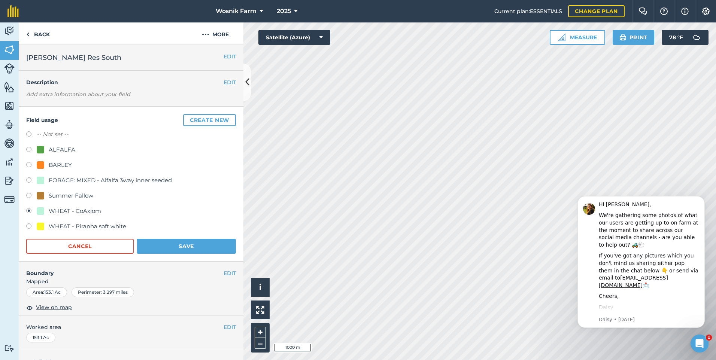
click at [23, 211] on div "Field usage Create new -- Not set -- ALFALFA BARLEY FORAGE: MIXED - Alfalfa 3wa…" at bounding box center [131, 184] width 225 height 155
click at [28, 210] on label at bounding box center [31, 211] width 10 height 7
click at [195, 121] on button "Create new" at bounding box center [209, 120] width 53 height 12
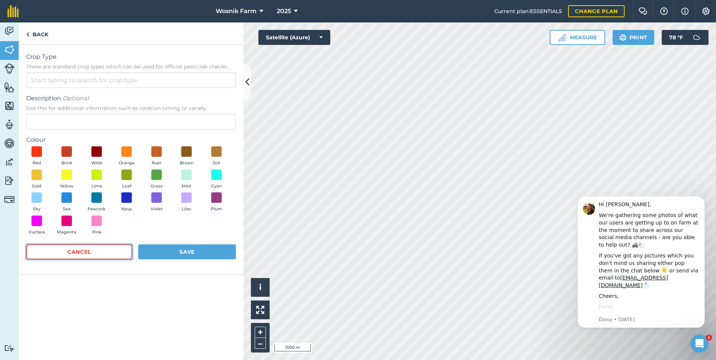
click at [102, 251] on button "Cancel" at bounding box center [79, 252] width 106 height 15
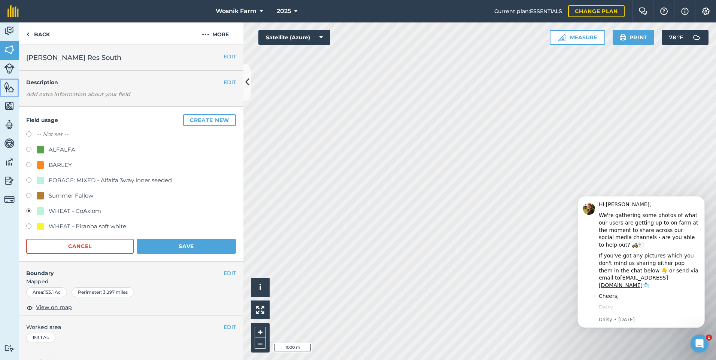
click at [9, 87] on img at bounding box center [9, 87] width 10 height 11
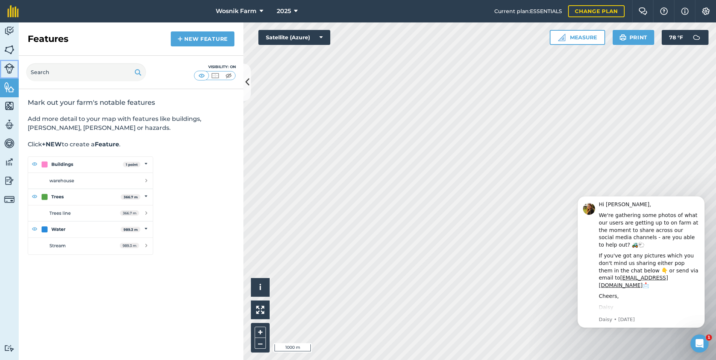
click at [8, 68] on img at bounding box center [9, 68] width 10 height 10
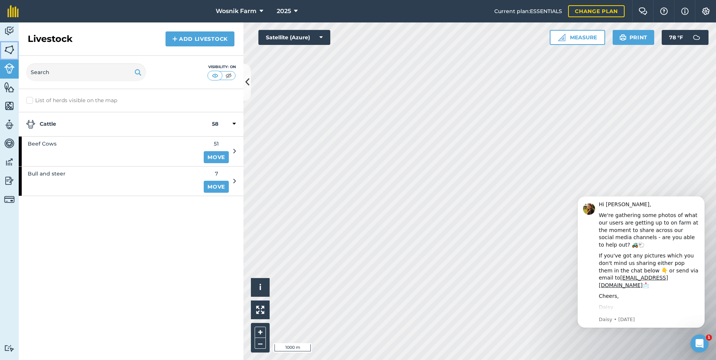
click at [12, 55] on img at bounding box center [9, 49] width 10 height 11
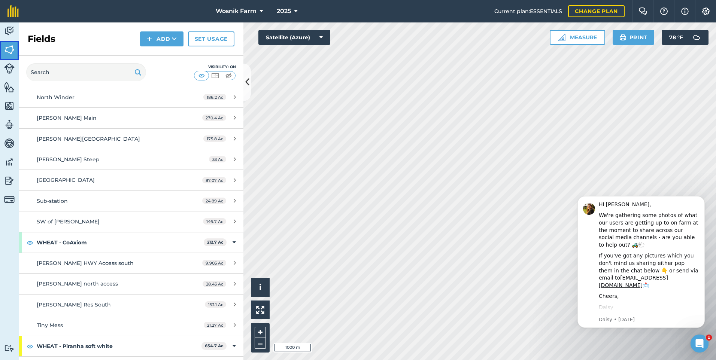
scroll to position [456, 0]
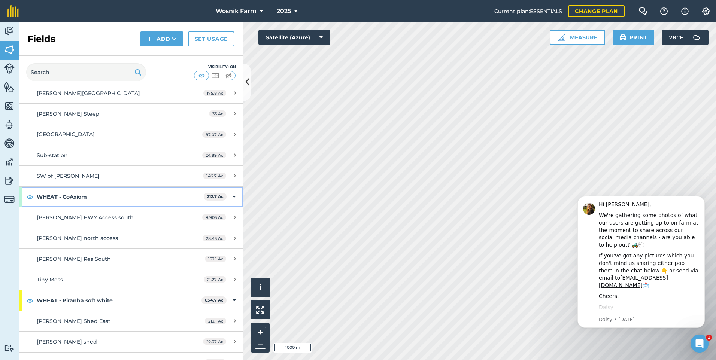
click at [61, 196] on strong "WHEAT - CoAxiom" at bounding box center [120, 197] width 167 height 20
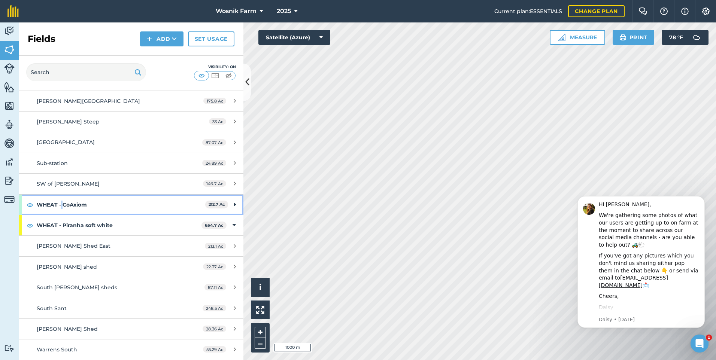
click at [61, 196] on strong "WHEAT - CoAxiom" at bounding box center [121, 205] width 169 height 20
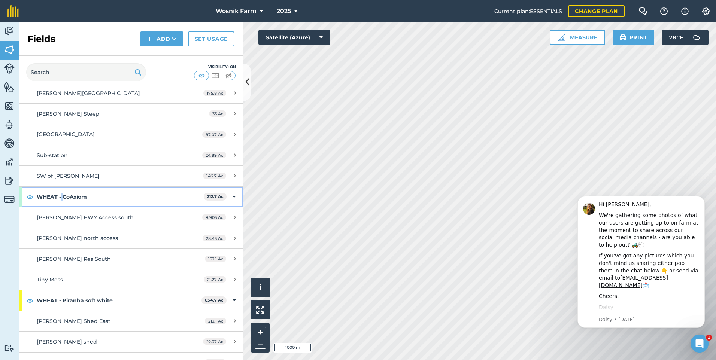
click at [64, 197] on strong "WHEAT - CoAxiom" at bounding box center [120, 197] width 167 height 20
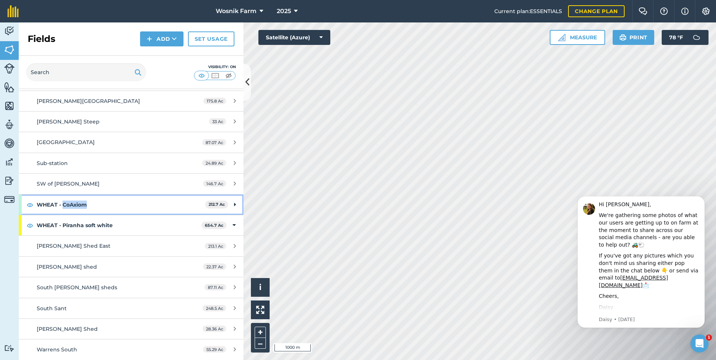
click at [64, 197] on strong "WHEAT - CoAxiom" at bounding box center [121, 205] width 169 height 20
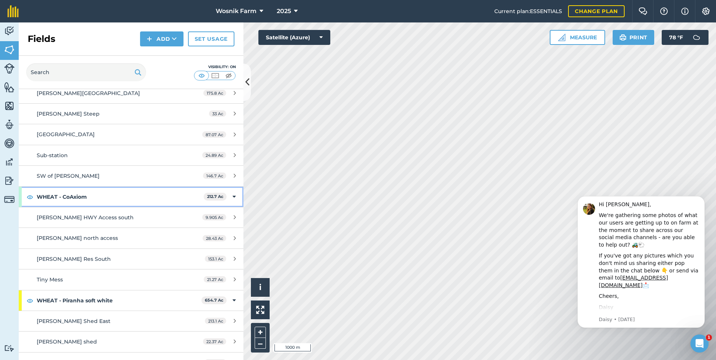
drag, startPoint x: 64, startPoint y: 197, endPoint x: 46, endPoint y: 197, distance: 18.0
click at [46, 197] on strong "WHEAT - CoAxiom" at bounding box center [120, 197] width 167 height 20
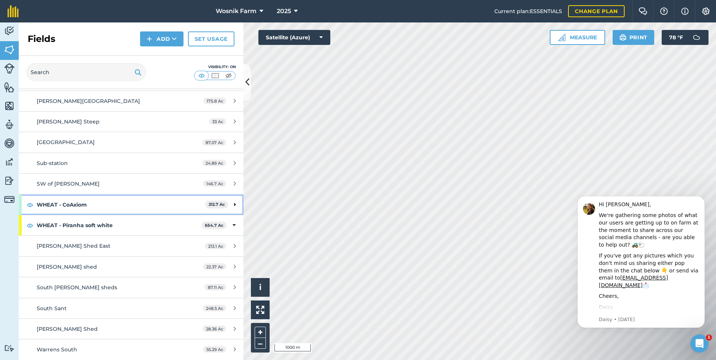
scroll to position [448, 0]
click at [18, 205] on link "Billing" at bounding box center [9, 200] width 19 height 19
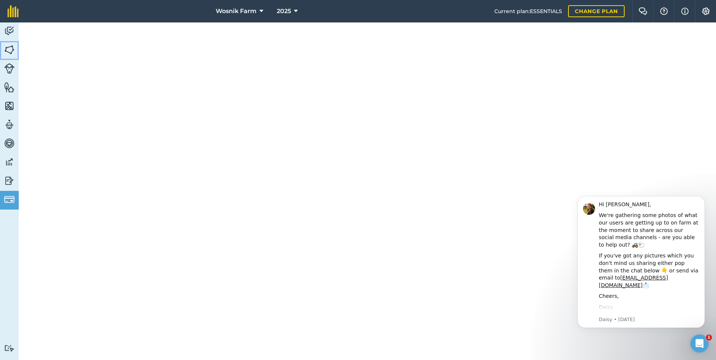
click at [10, 49] on img at bounding box center [9, 49] width 10 height 11
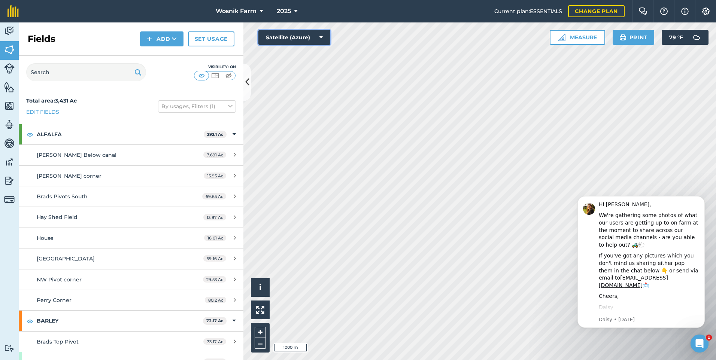
click at [320, 37] on icon at bounding box center [321, 37] width 3 height 7
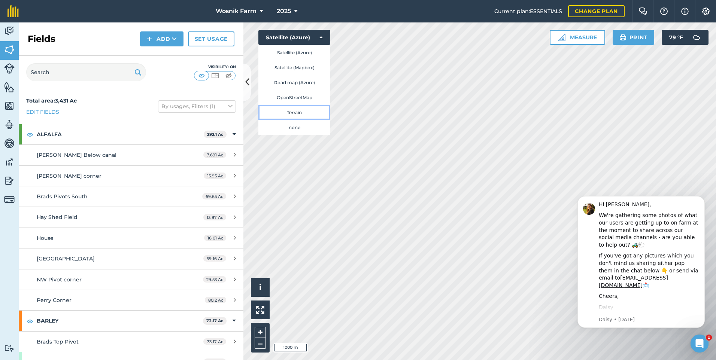
click at [295, 114] on button "Terrain" at bounding box center [295, 112] width 72 height 15
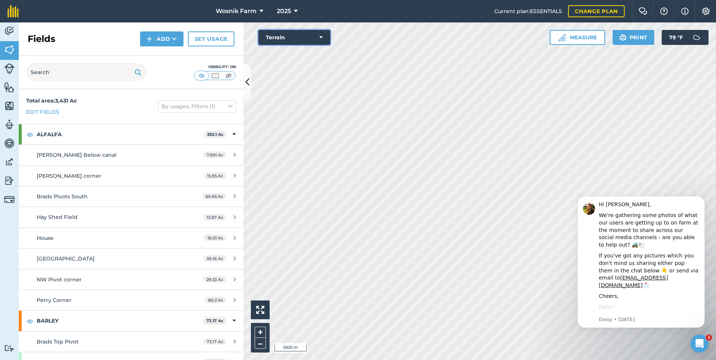
click at [323, 37] on button "Terrain" at bounding box center [295, 37] width 72 height 15
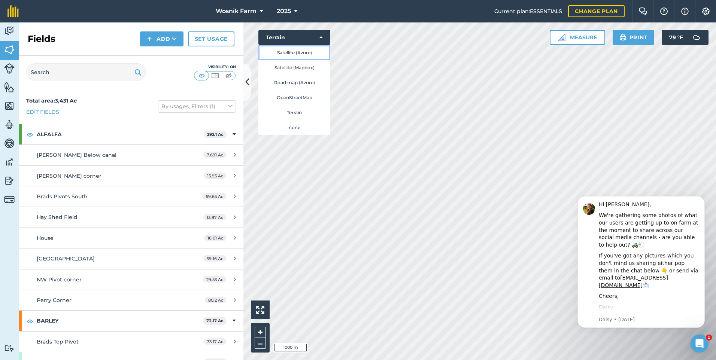
click at [297, 51] on button "Satellite (Azure)" at bounding box center [295, 52] width 72 height 15
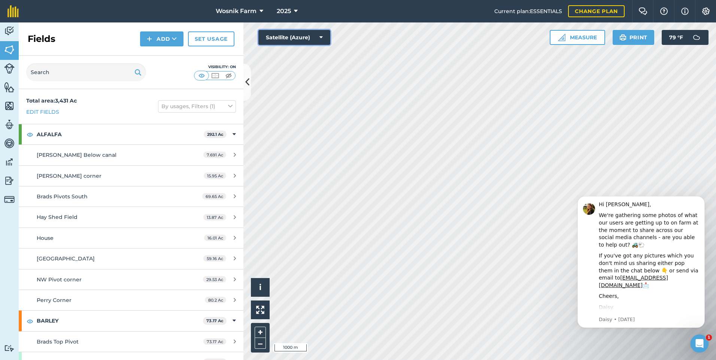
click at [321, 37] on icon at bounding box center [321, 37] width 3 height 7
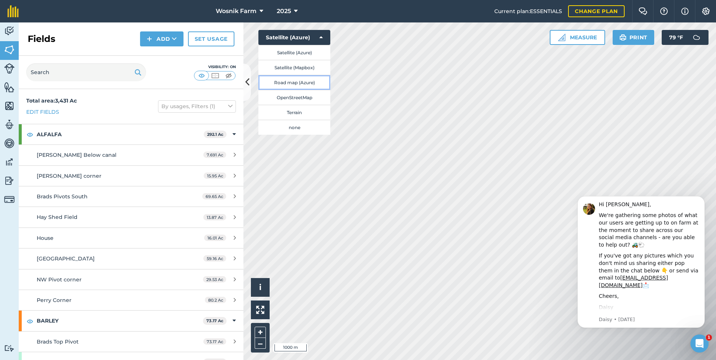
click at [299, 81] on button "Road map (Azure)" at bounding box center [295, 82] width 72 height 15
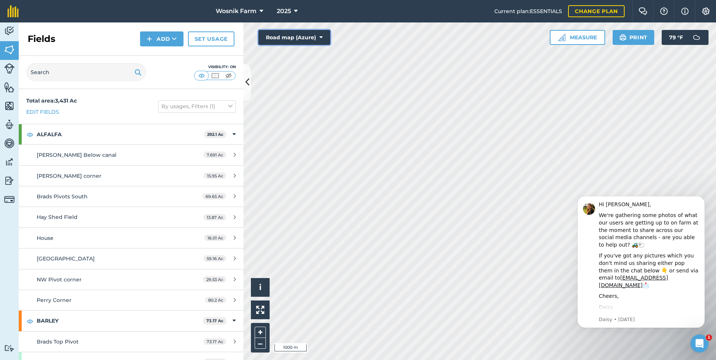
click at [323, 37] on icon at bounding box center [321, 37] width 3 height 7
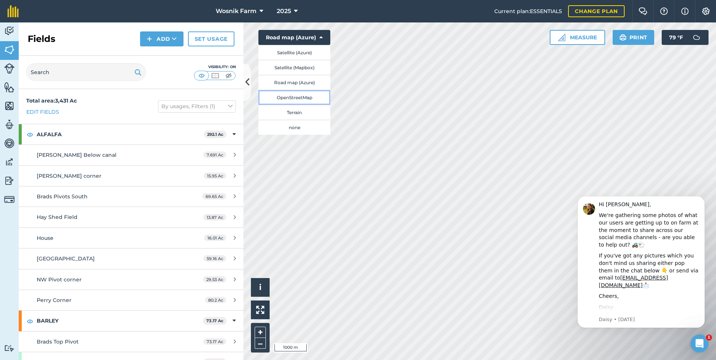
click at [303, 98] on button "OpenStreetMap" at bounding box center [295, 97] width 72 height 15
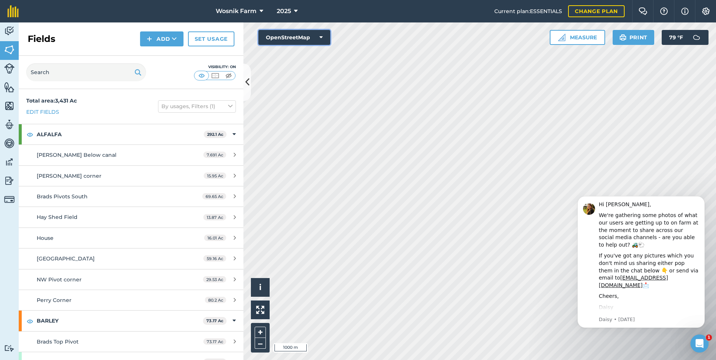
click at [322, 34] on icon at bounding box center [321, 37] width 3 height 7
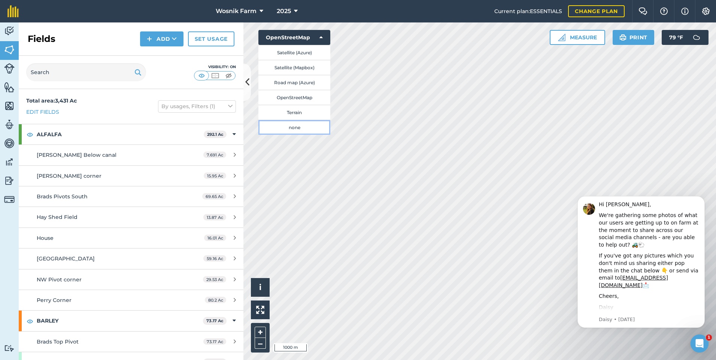
click at [291, 124] on button "none" at bounding box center [295, 127] width 72 height 15
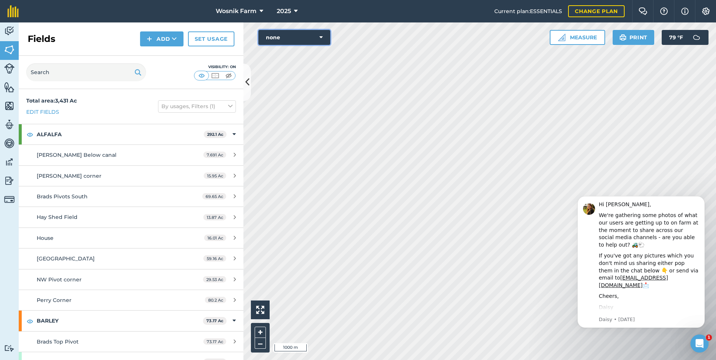
click at [323, 37] on button "none" at bounding box center [295, 37] width 72 height 15
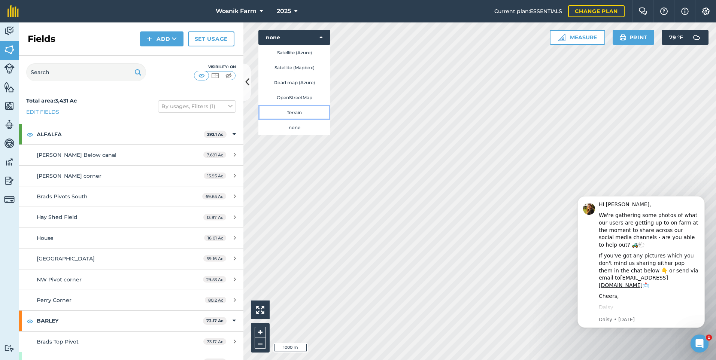
click at [295, 109] on button "Terrain" at bounding box center [295, 112] width 72 height 15
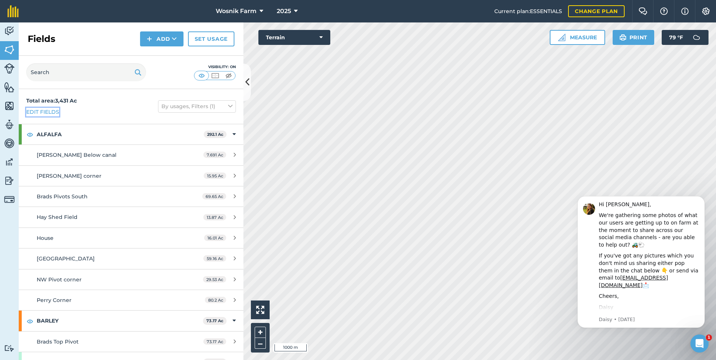
click at [45, 111] on link "Edit fields" at bounding box center [42, 112] width 33 height 8
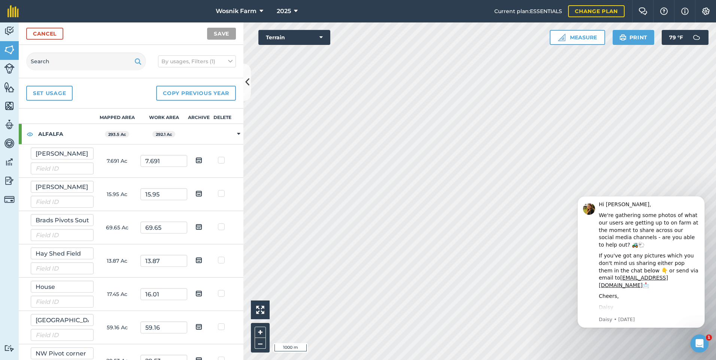
click at [44, 132] on strong "ALFALFA" at bounding box center [65, 134] width 55 height 20
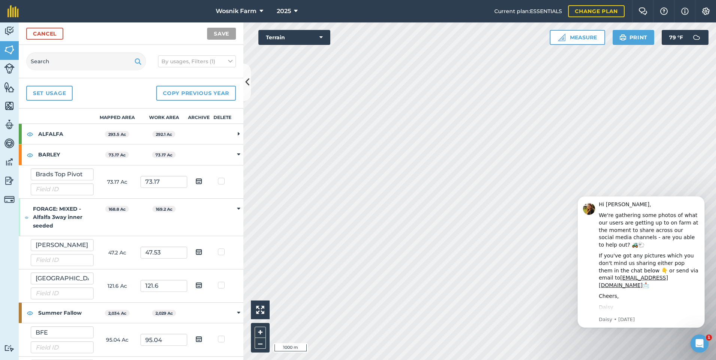
click at [44, 132] on strong "ALFALFA" at bounding box center [65, 134] width 55 height 20
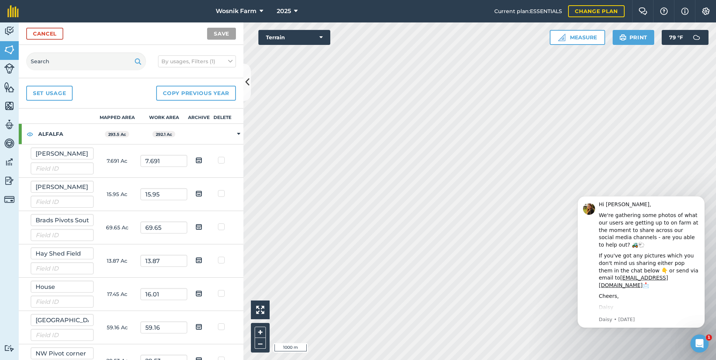
click at [44, 132] on strong "ALFALFA" at bounding box center [65, 134] width 55 height 20
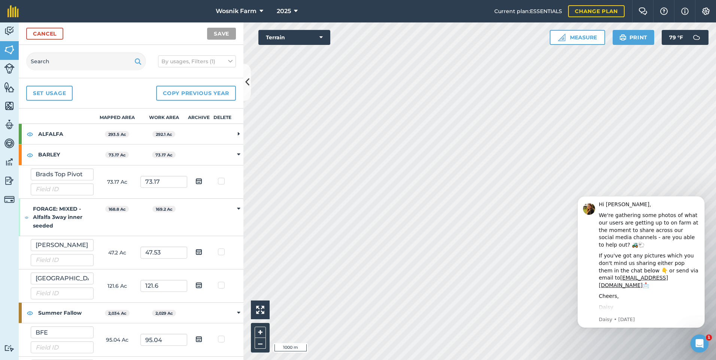
click at [45, 132] on strong "ALFALFA" at bounding box center [65, 134] width 55 height 20
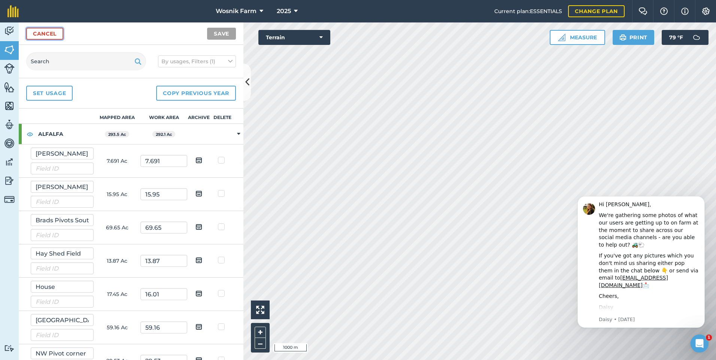
click at [52, 34] on link "Cancel" at bounding box center [44, 34] width 37 height 12
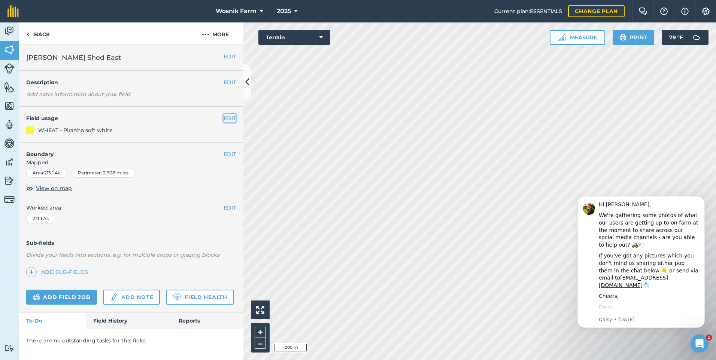
click at [229, 118] on button "EDIT" at bounding box center [230, 118] width 12 height 8
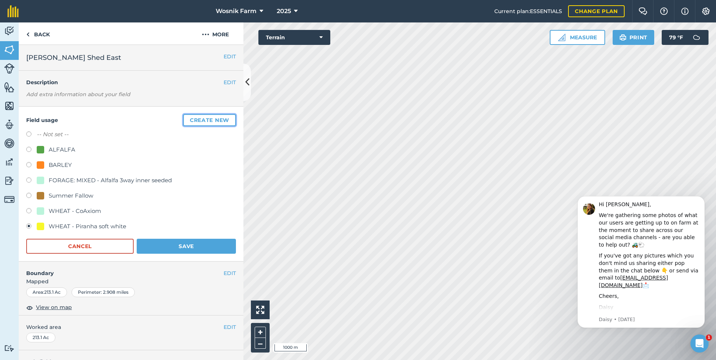
click at [219, 120] on button "Create new" at bounding box center [209, 120] width 53 height 12
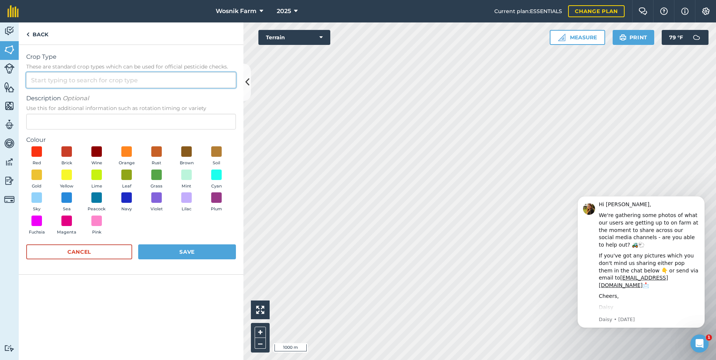
click at [72, 81] on input "Crop Type These are standard crop types which can be used for official pesticid…" at bounding box center [131, 80] width 210 height 16
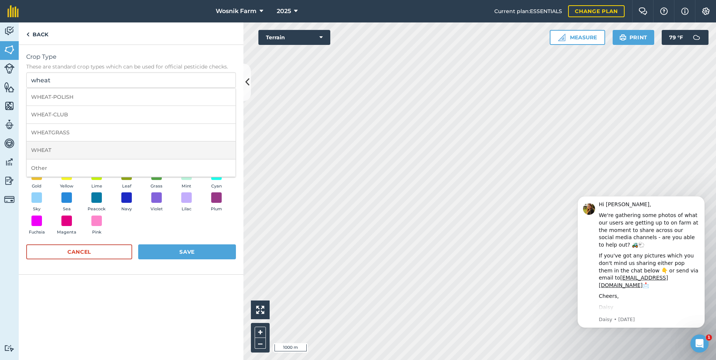
click at [53, 149] on li "WHEAT" at bounding box center [131, 151] width 209 height 18
type input "WHEAT"
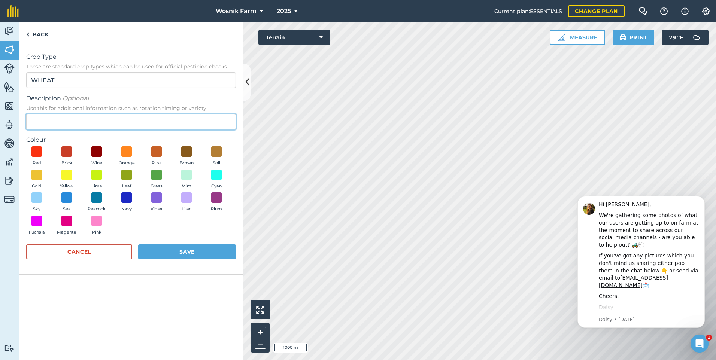
click at [47, 124] on input "Description Optional Use this for additional information such as rotation timin…" at bounding box center [131, 122] width 210 height 16
type input "CoAxiom"
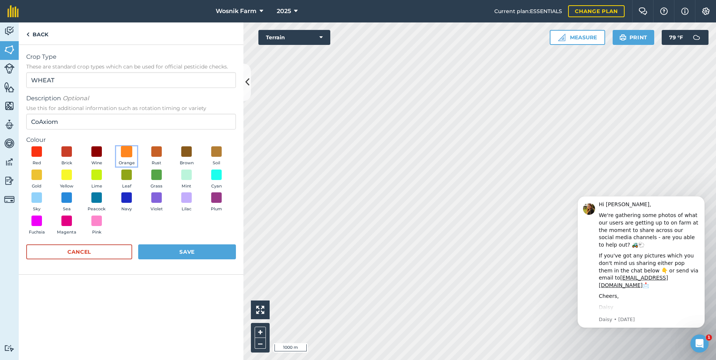
click at [124, 151] on span at bounding box center [127, 152] width 12 height 12
click at [199, 250] on button "Save" at bounding box center [187, 252] width 98 height 15
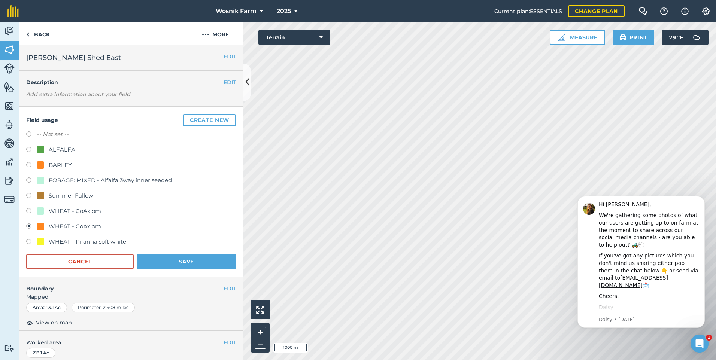
scroll to position [37, 0]
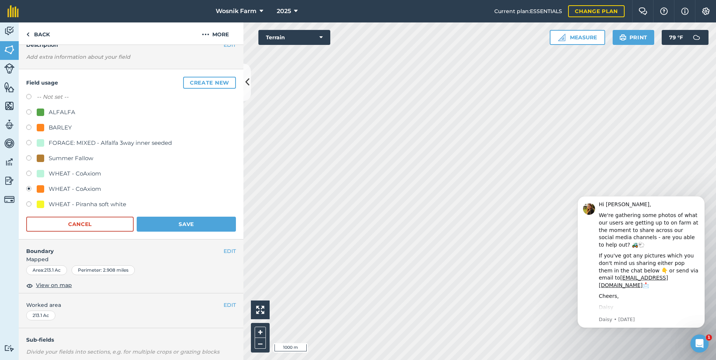
click at [64, 171] on div "WHEAT - CoAxiom" at bounding box center [75, 173] width 52 height 9
radio input "true"
radio input "false"
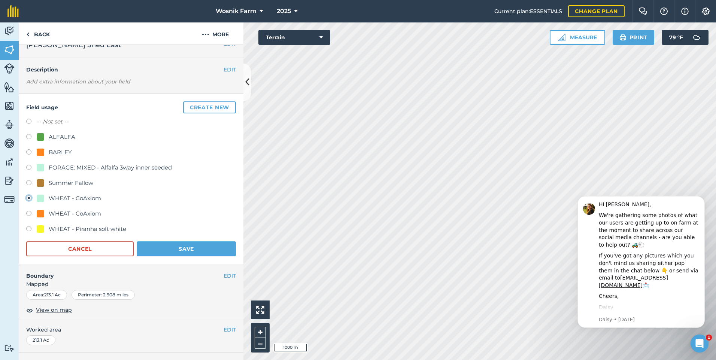
scroll to position [0, 0]
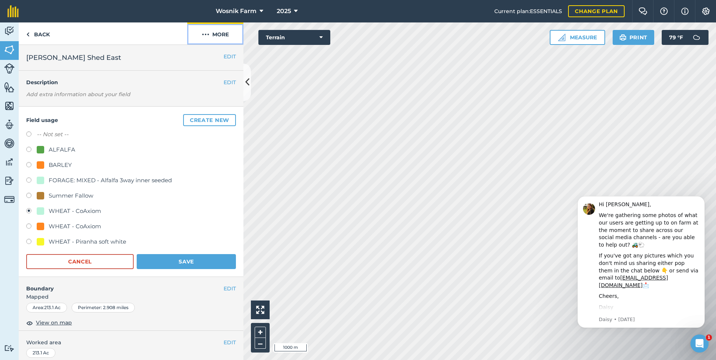
click at [207, 32] on img at bounding box center [205, 34] width 7 height 9
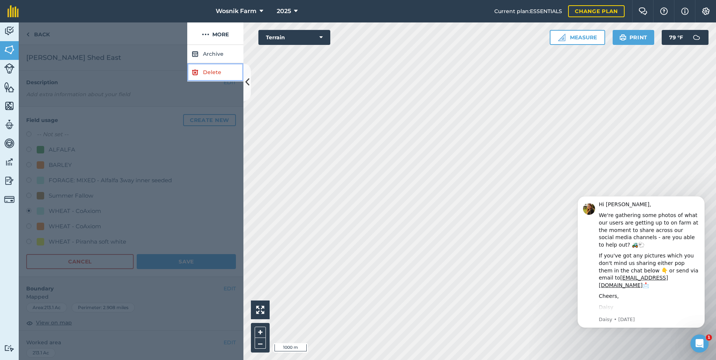
click at [205, 70] on link "Delete" at bounding box center [215, 72] width 56 height 18
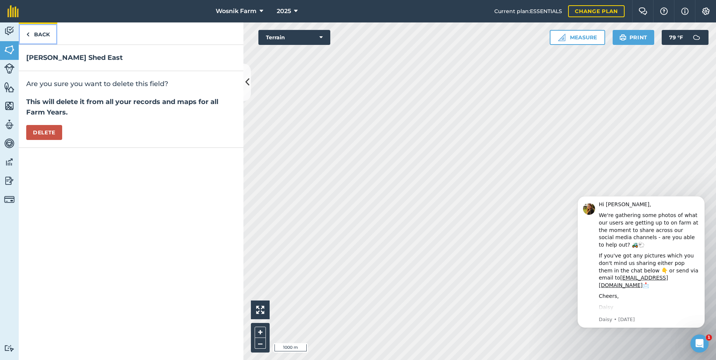
click at [34, 30] on link "Back" at bounding box center [38, 33] width 39 height 22
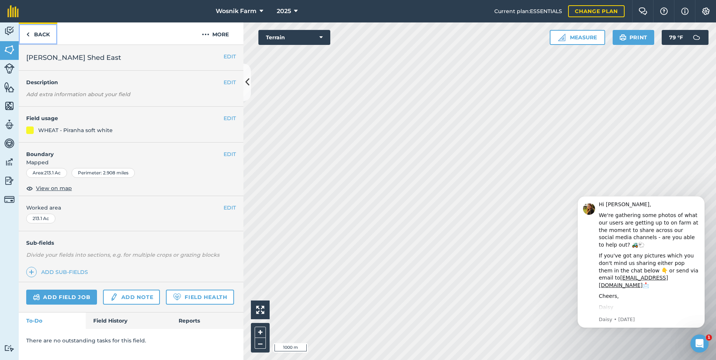
click at [25, 32] on link "Back" at bounding box center [38, 33] width 39 height 22
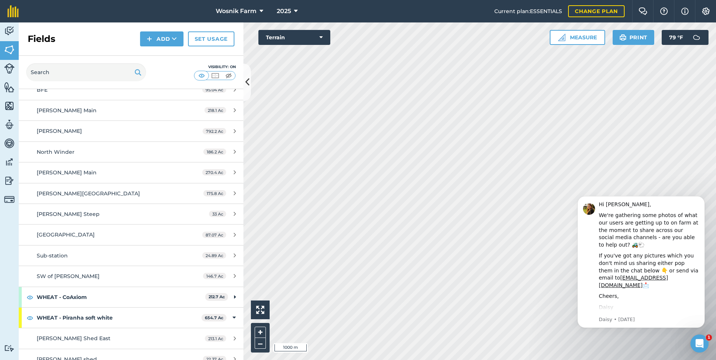
scroll to position [412, 0]
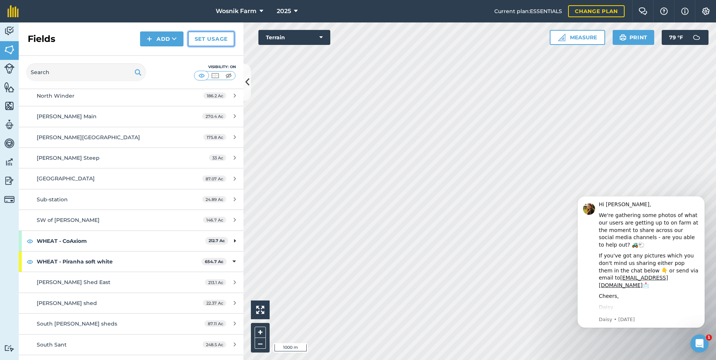
click at [202, 40] on link "Set usage" at bounding box center [211, 38] width 46 height 15
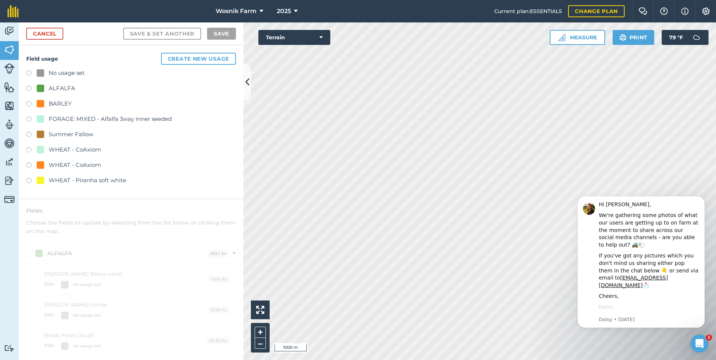
click at [29, 164] on label at bounding box center [31, 166] width 10 height 7
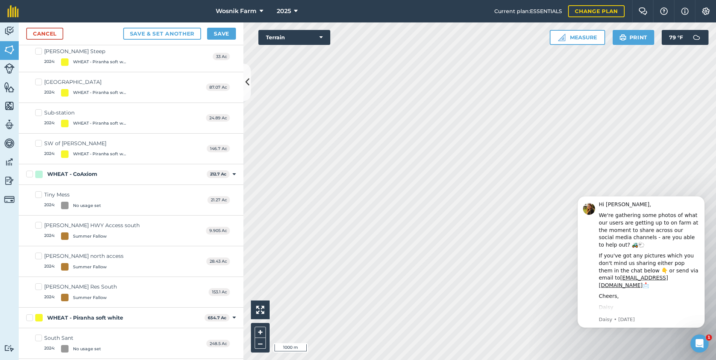
scroll to position [712, 0]
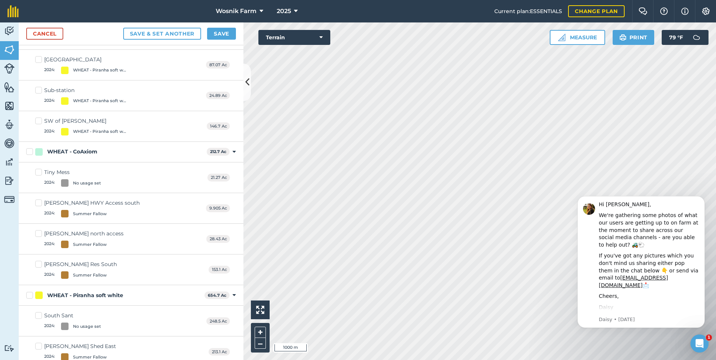
click at [29, 151] on label "WHEAT - CoAxiom" at bounding box center [115, 152] width 178 height 8
click at [29, 151] on input "WHEAT - CoAxiom" at bounding box center [28, 150] width 5 height 5
checkbox input "true"
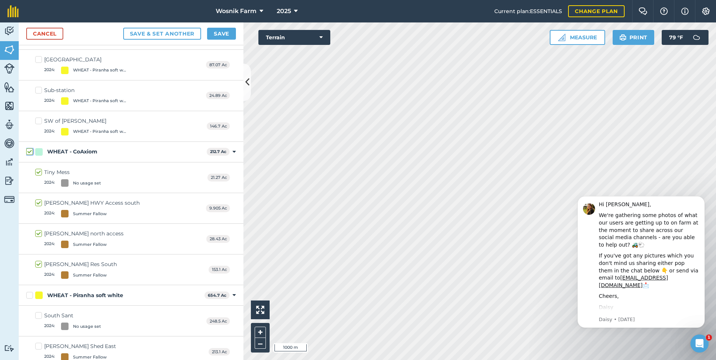
checkbox input "true"
click at [217, 35] on button "Save" at bounding box center [221, 34] width 29 height 12
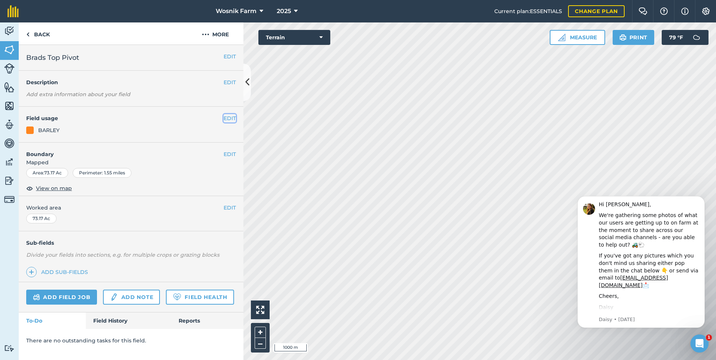
click at [228, 118] on button "EDIT" at bounding box center [230, 118] width 12 height 8
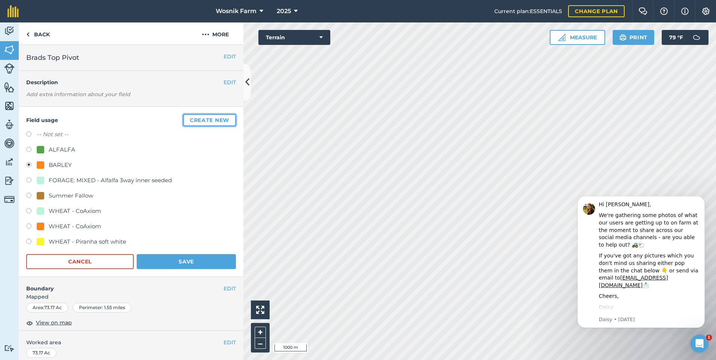
click at [202, 118] on button "Create new" at bounding box center [209, 120] width 53 height 12
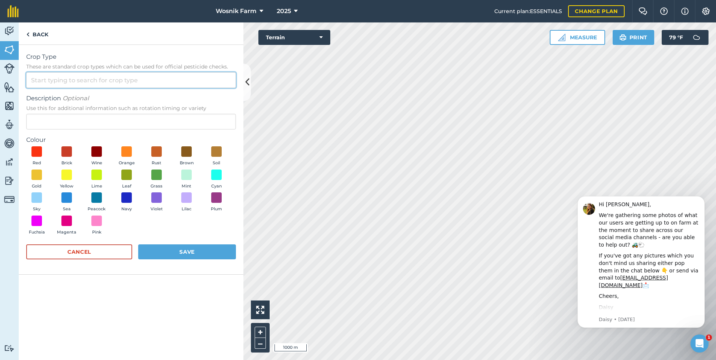
click at [74, 80] on input "Crop Type These are standard crop types which can be used for official pesticid…" at bounding box center [131, 80] width 210 height 16
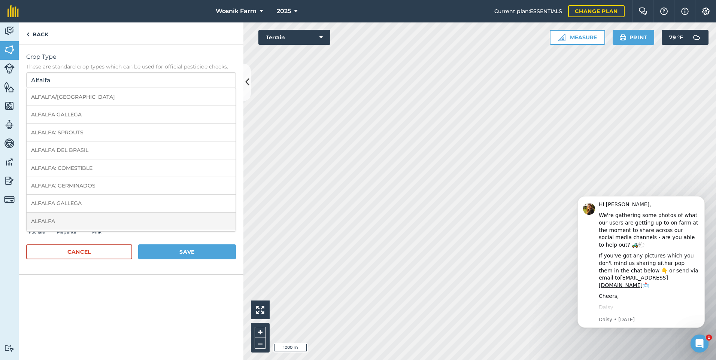
click at [44, 226] on li "ALFALFA" at bounding box center [131, 222] width 209 height 18
type input "ALFALFA"
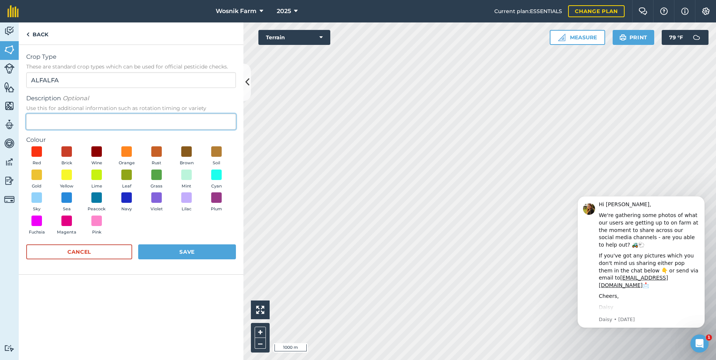
click at [51, 120] on input "Description Optional Use this for additional information such as rotation timin…" at bounding box center [131, 122] width 210 height 16
type input "New Seeding 2026"
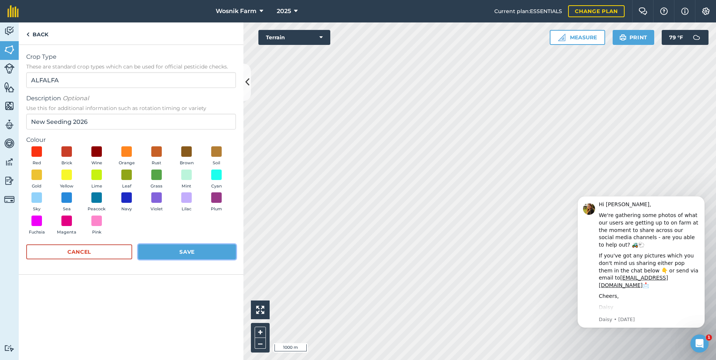
click at [173, 253] on button "Save" at bounding box center [187, 252] width 98 height 15
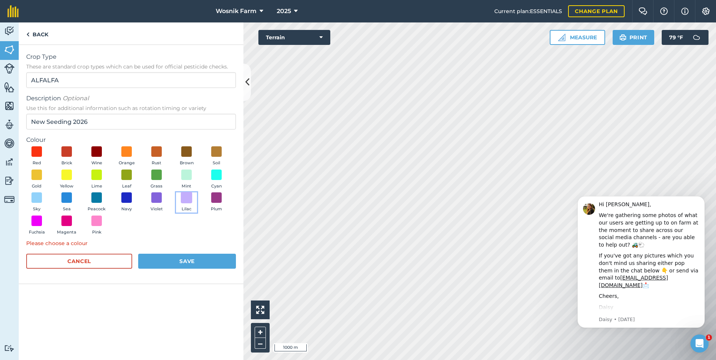
click at [189, 194] on span at bounding box center [187, 198] width 12 height 12
click at [173, 264] on button "Save" at bounding box center [187, 261] width 98 height 15
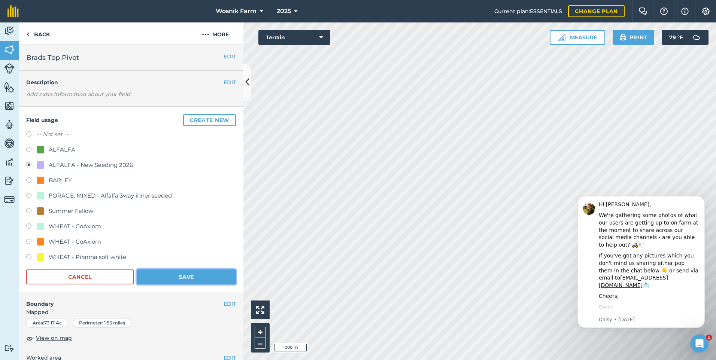
click at [149, 276] on button "Save" at bounding box center [186, 277] width 99 height 15
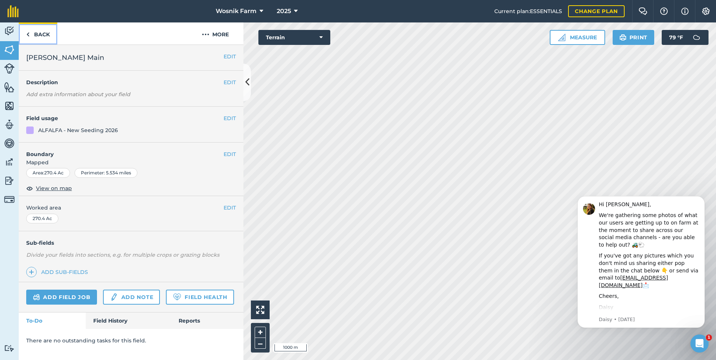
click at [37, 32] on link "Back" at bounding box center [38, 33] width 39 height 22
click at [42, 35] on link "Back" at bounding box center [38, 33] width 39 height 22
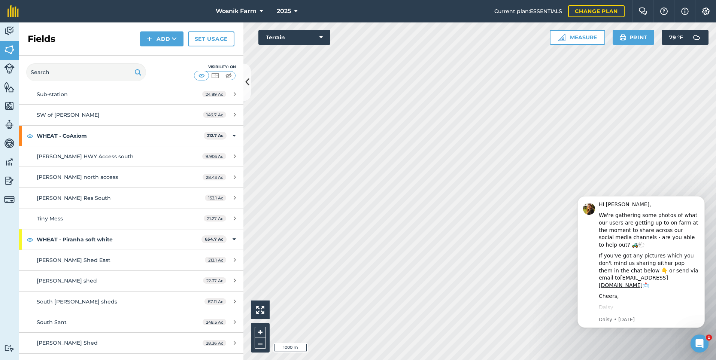
scroll to position [531, 0]
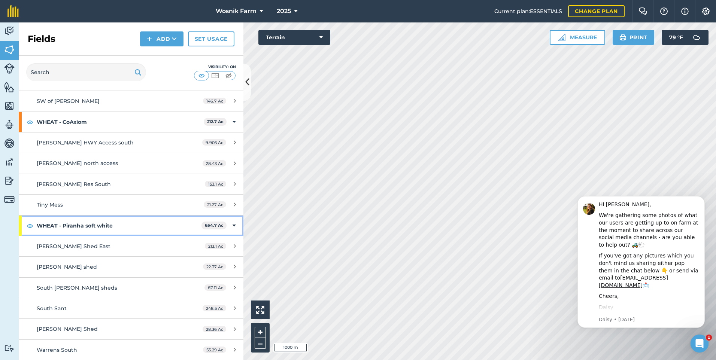
click at [117, 225] on strong "WHEAT - Piranha soft white" at bounding box center [119, 226] width 165 height 20
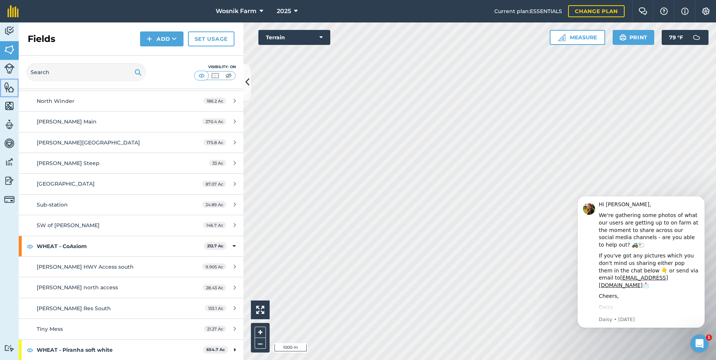
click at [11, 87] on img at bounding box center [9, 87] width 10 height 11
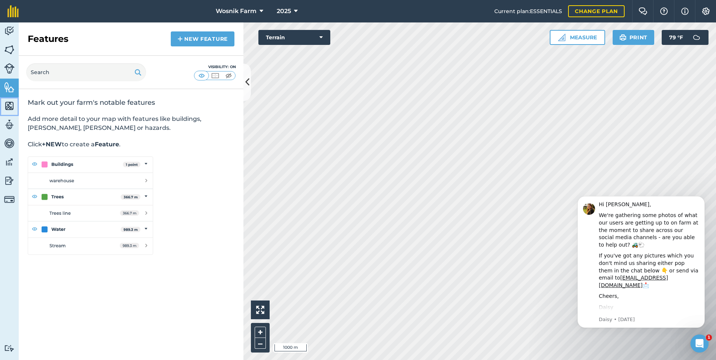
click at [9, 105] on img at bounding box center [9, 105] width 10 height 11
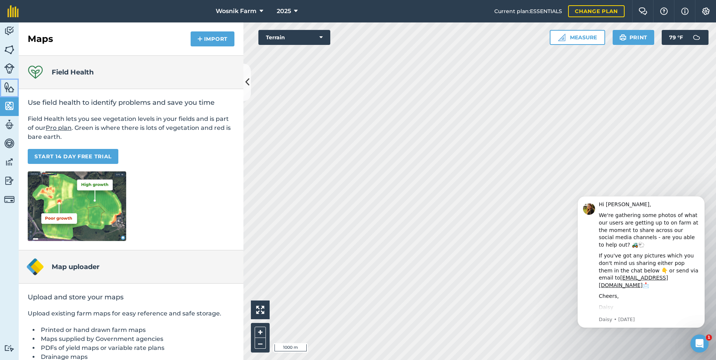
click at [11, 88] on img at bounding box center [9, 87] width 10 height 11
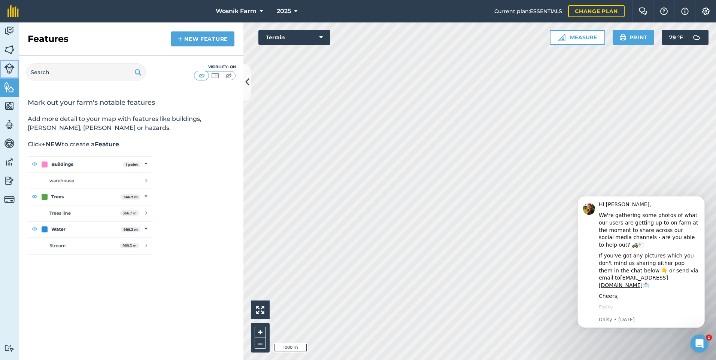
click at [8, 70] on img at bounding box center [9, 68] width 10 height 10
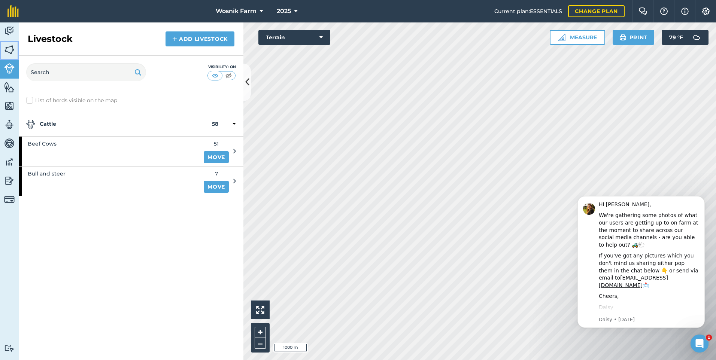
click at [11, 49] on img at bounding box center [9, 49] width 10 height 11
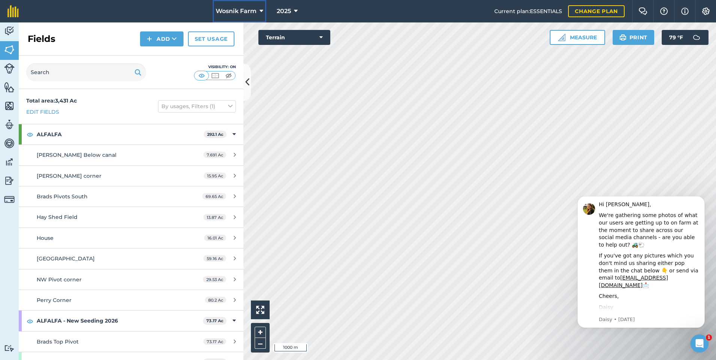
click at [261, 9] on icon at bounding box center [262, 11] width 4 height 9
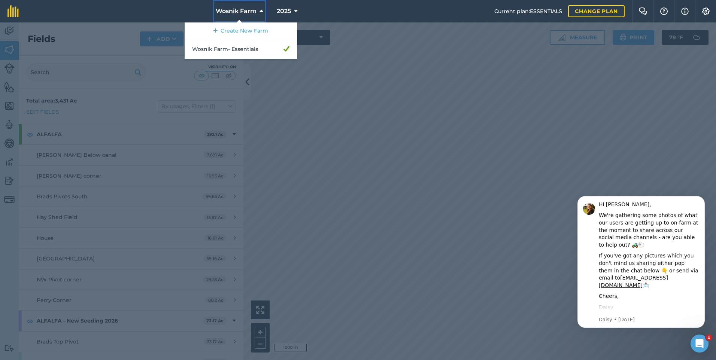
click at [260, 11] on icon at bounding box center [262, 11] width 4 height 9
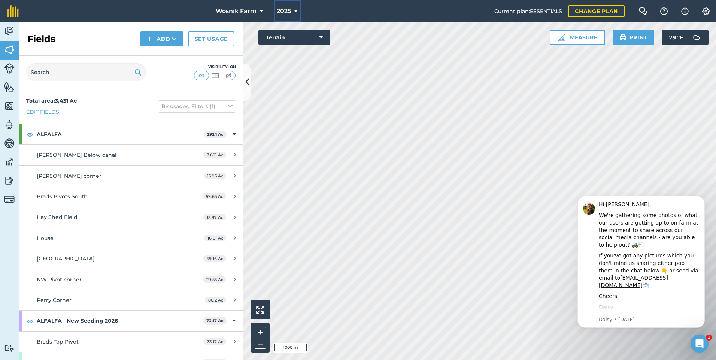
click at [291, 11] on button "2025" at bounding box center [287, 11] width 27 height 22
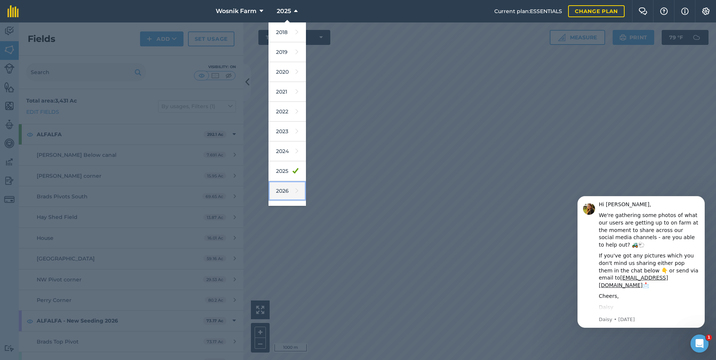
click at [281, 190] on link "2026" at bounding box center [287, 191] width 37 height 20
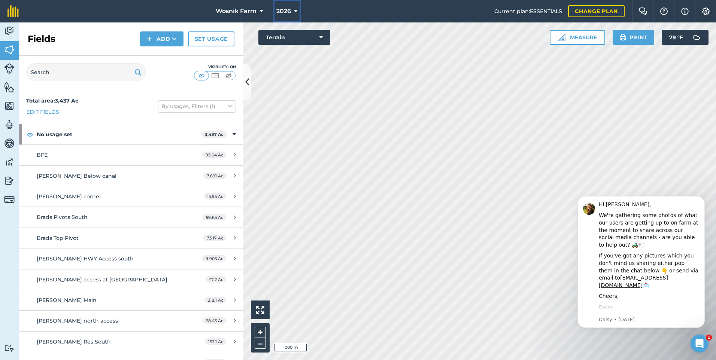
click at [288, 9] on span "2026" at bounding box center [283, 11] width 15 height 9
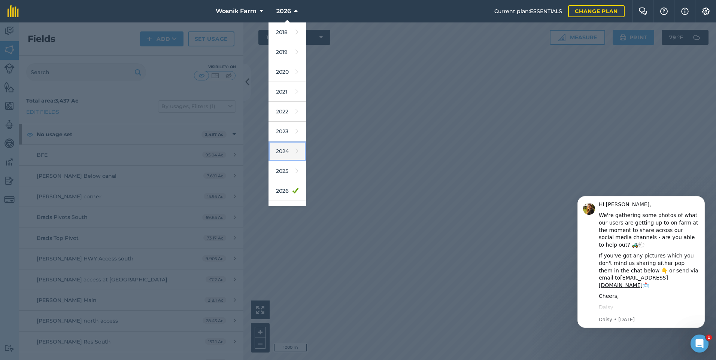
click at [288, 151] on link "2024" at bounding box center [287, 152] width 37 height 20
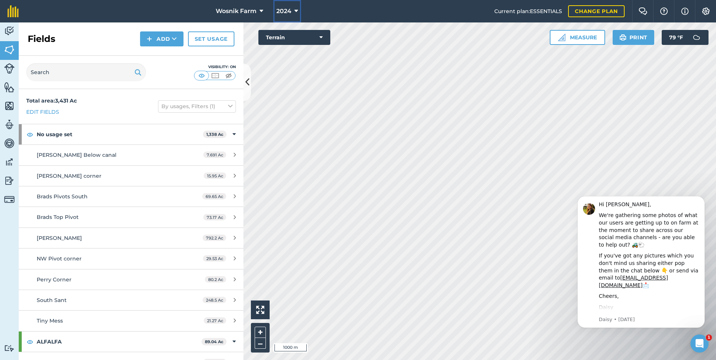
click at [291, 12] on button "2024" at bounding box center [287, 11] width 28 height 22
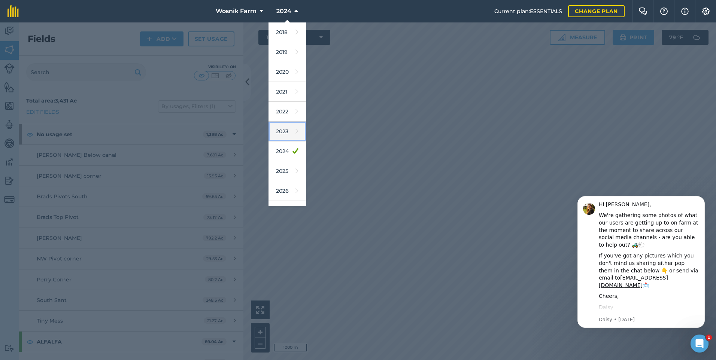
click at [283, 127] on link "2023" at bounding box center [287, 132] width 37 height 20
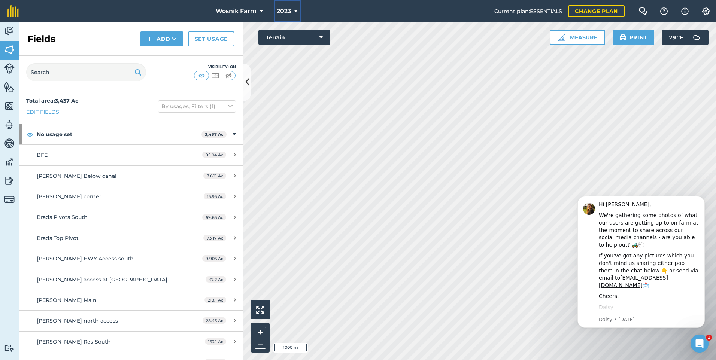
click at [288, 8] on span "2023" at bounding box center [284, 11] width 14 height 9
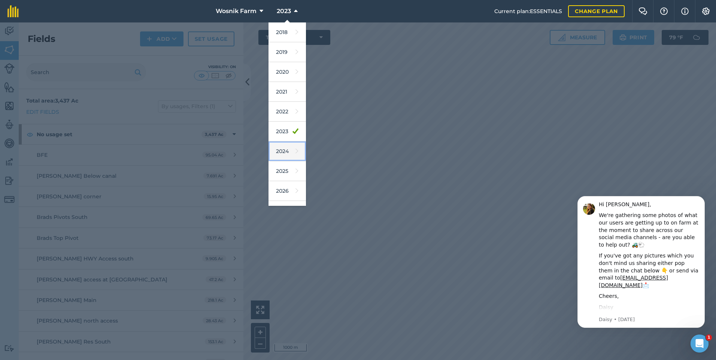
click at [286, 152] on link "2024" at bounding box center [287, 152] width 37 height 20
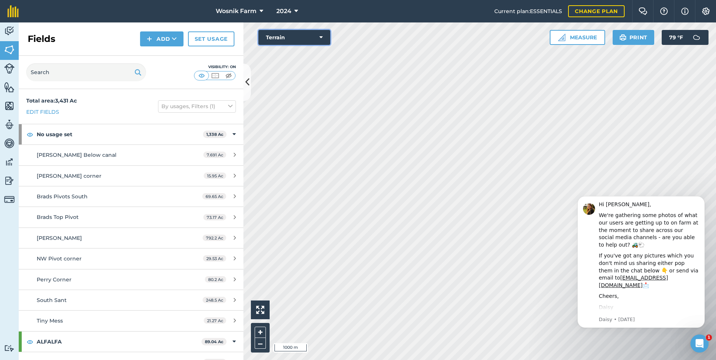
click at [294, 34] on button "Terrain" at bounding box center [295, 37] width 72 height 15
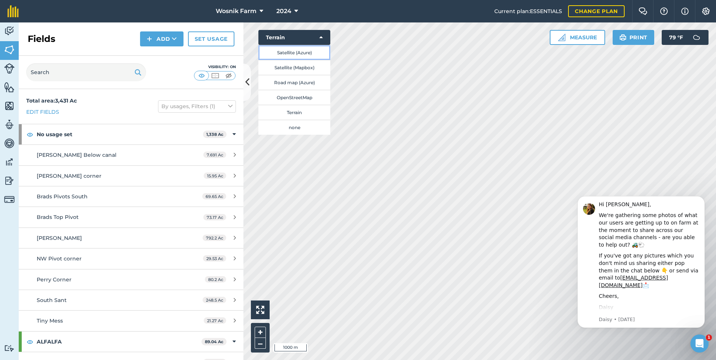
click at [299, 51] on button "Satellite (Azure)" at bounding box center [295, 52] width 72 height 15
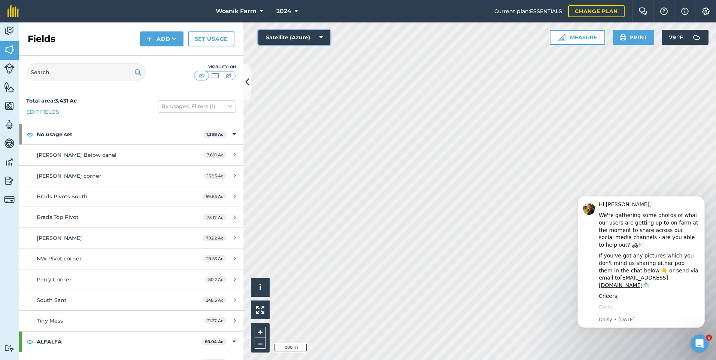
click at [320, 36] on icon at bounding box center [321, 37] width 3 height 7
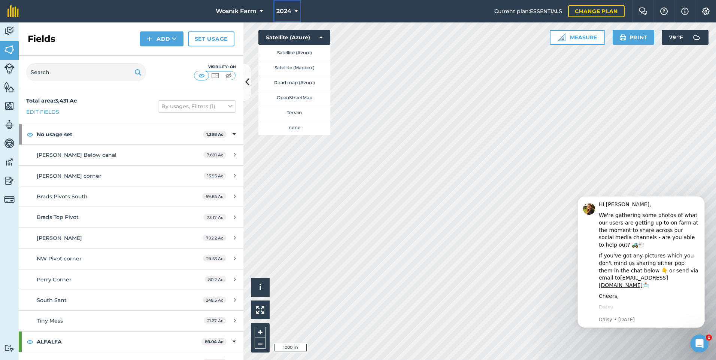
click at [297, 9] on icon at bounding box center [296, 11] width 4 height 9
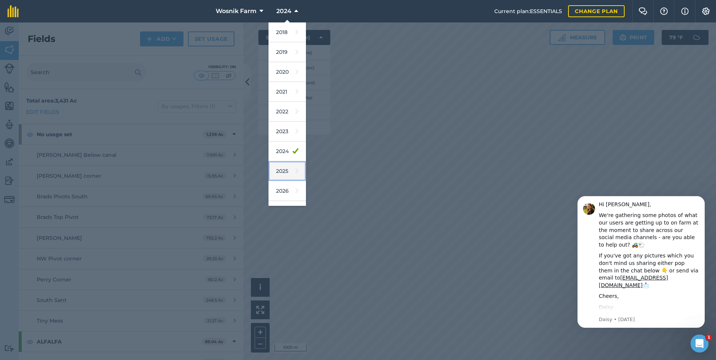
click at [288, 169] on link "2025" at bounding box center [287, 171] width 37 height 20
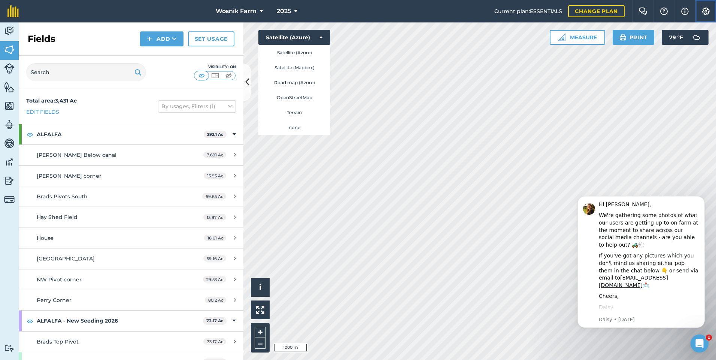
click at [703, 9] on img at bounding box center [706, 10] width 9 height 7
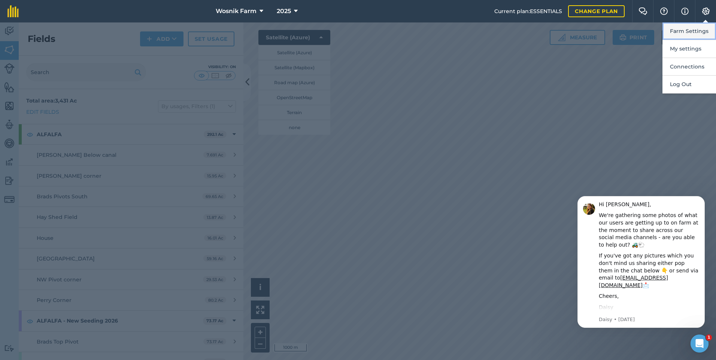
click at [692, 31] on button "Farm Settings" at bounding box center [690, 31] width 54 height 18
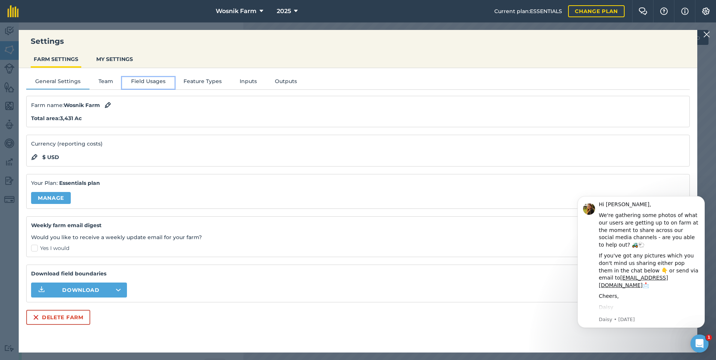
click at [151, 82] on button "Field Usages" at bounding box center [148, 82] width 52 height 11
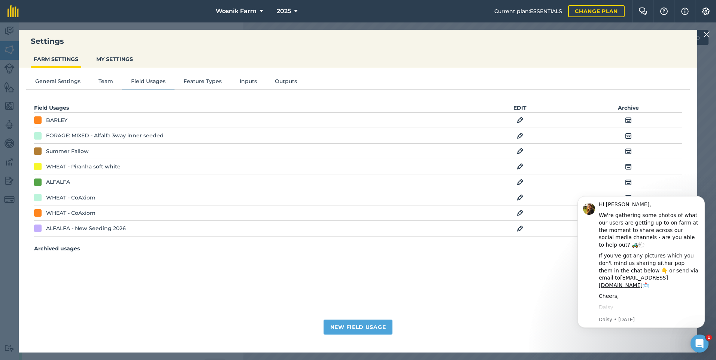
click at [520, 198] on img at bounding box center [520, 197] width 7 height 9
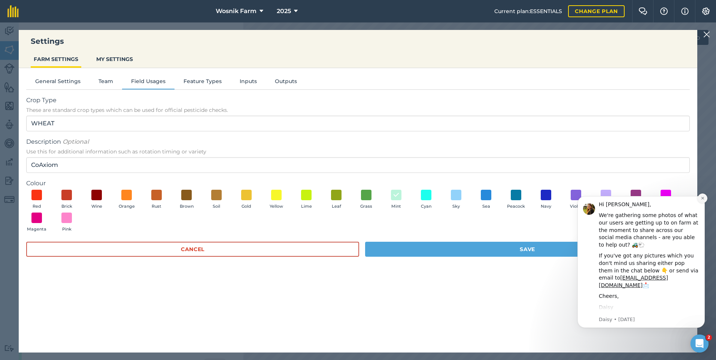
click at [703, 198] on icon "Dismiss notification" at bounding box center [702, 198] width 3 height 3
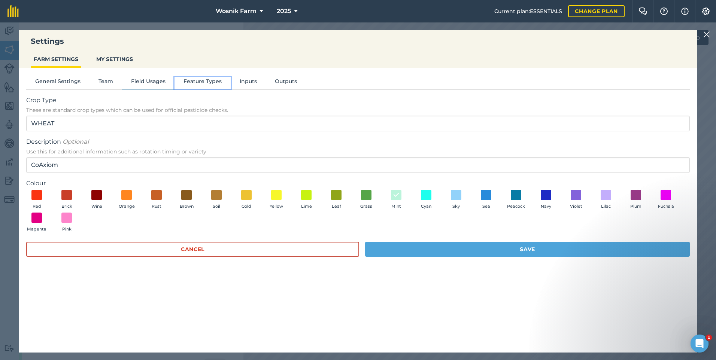
click at [209, 82] on button "Feature Types" at bounding box center [203, 82] width 56 height 11
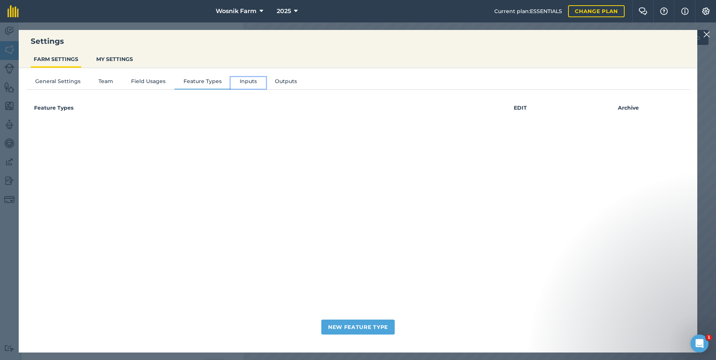
click at [245, 79] on button "Inputs" at bounding box center [248, 82] width 35 height 11
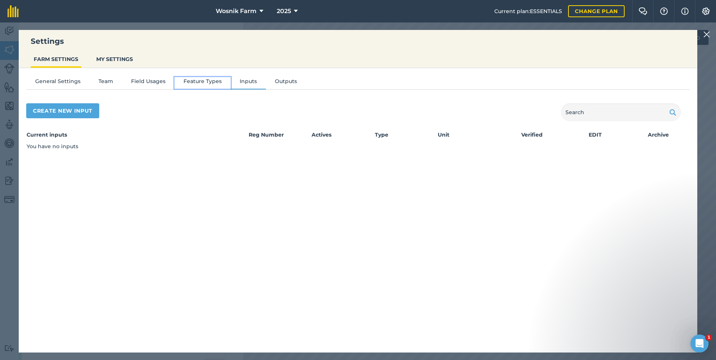
click at [200, 79] on button "Feature Types" at bounding box center [203, 82] width 56 height 11
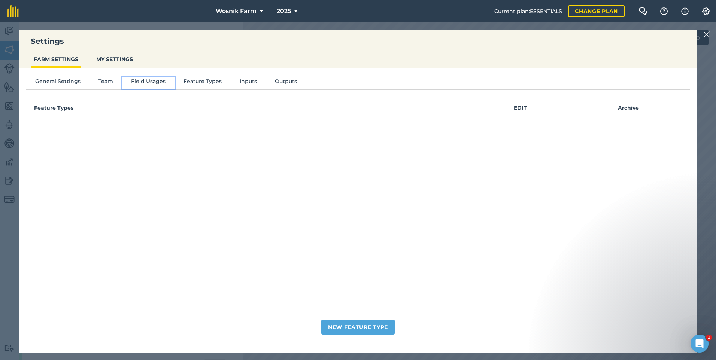
click at [144, 84] on button "Field Usages" at bounding box center [148, 82] width 52 height 11
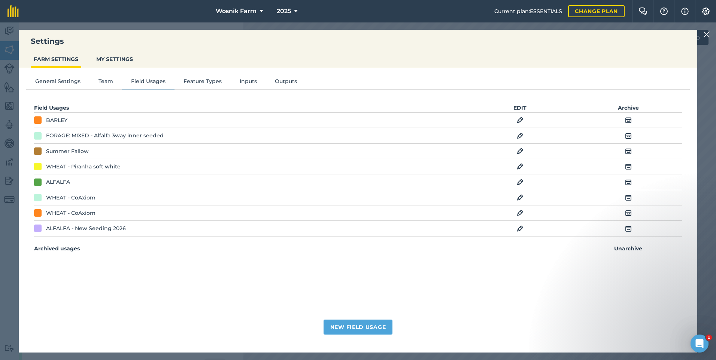
click at [630, 197] on img at bounding box center [628, 197] width 7 height 9
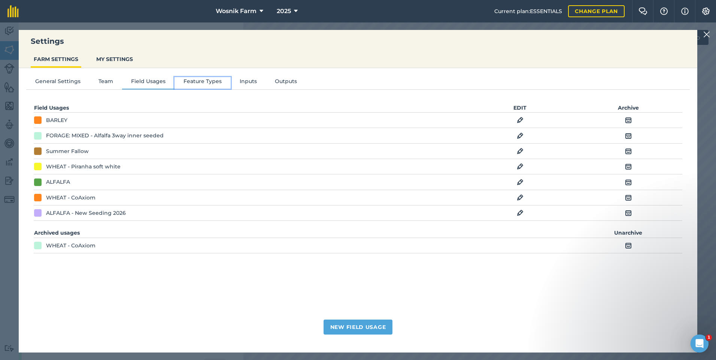
click at [202, 80] on button "Feature Types" at bounding box center [203, 82] width 56 height 11
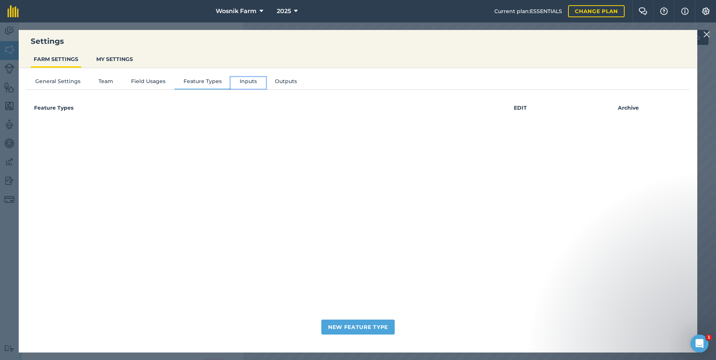
click at [246, 79] on button "Inputs" at bounding box center [248, 82] width 35 height 11
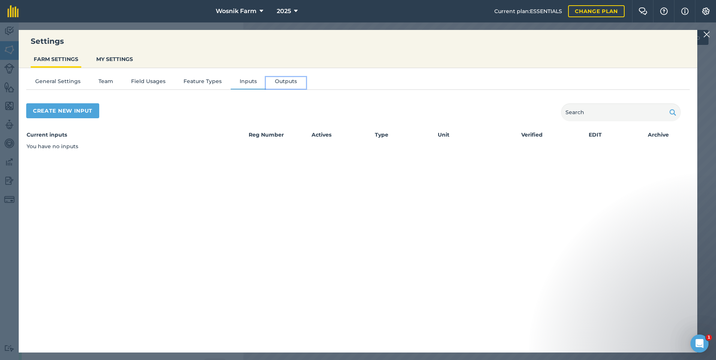
click at [279, 79] on button "Outputs" at bounding box center [286, 82] width 40 height 11
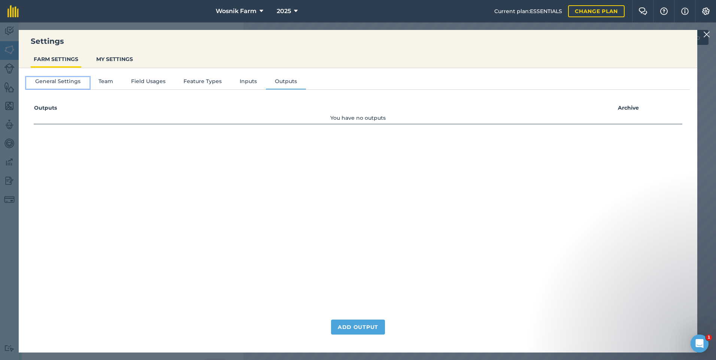
click at [73, 83] on button "General Settings" at bounding box center [57, 82] width 63 height 11
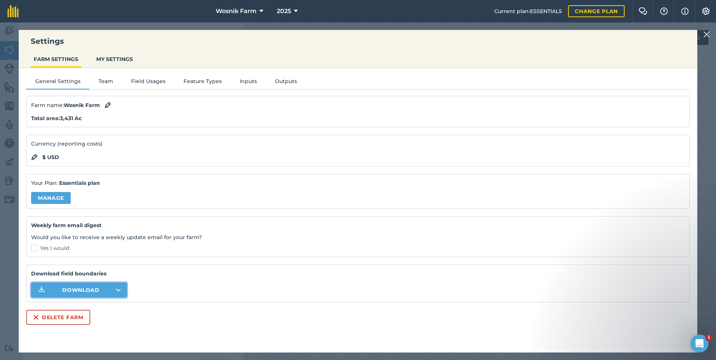
click at [115, 287] on button "Download" at bounding box center [79, 290] width 96 height 15
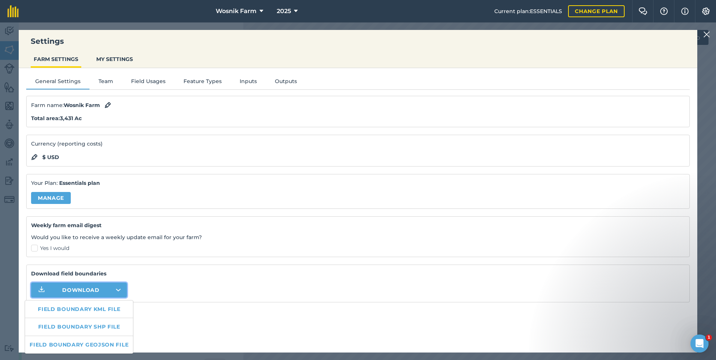
click at [120, 57] on button "MY SETTINGS" at bounding box center [114, 59] width 43 height 14
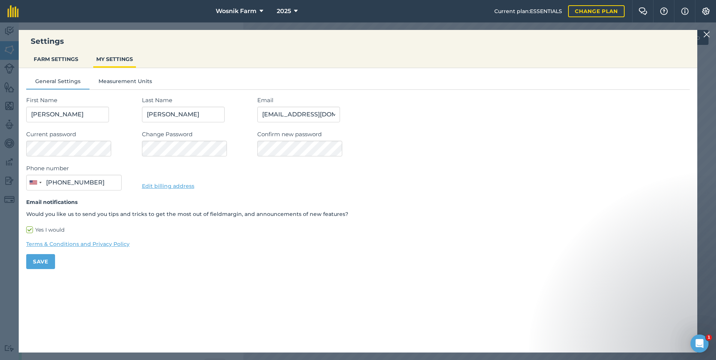
type input "[PHONE_NUMBER]"
click at [63, 60] on button "FARM SETTINGS" at bounding box center [56, 59] width 51 height 14
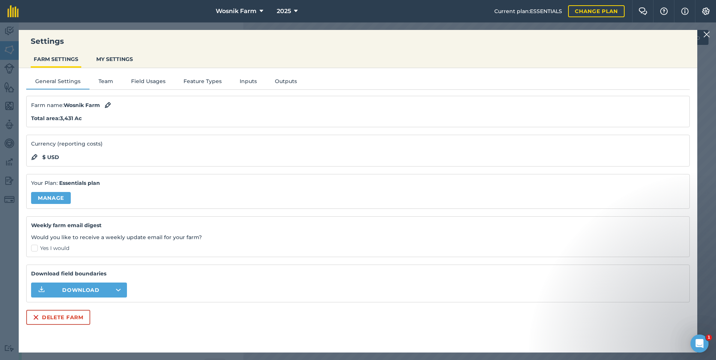
click at [386, 12] on nav "Wosnik Farm 2025" at bounding box center [260, 11] width 468 height 22
click at [708, 33] on img at bounding box center [707, 34] width 7 height 9
